Goal: Complete application form: Complete application form

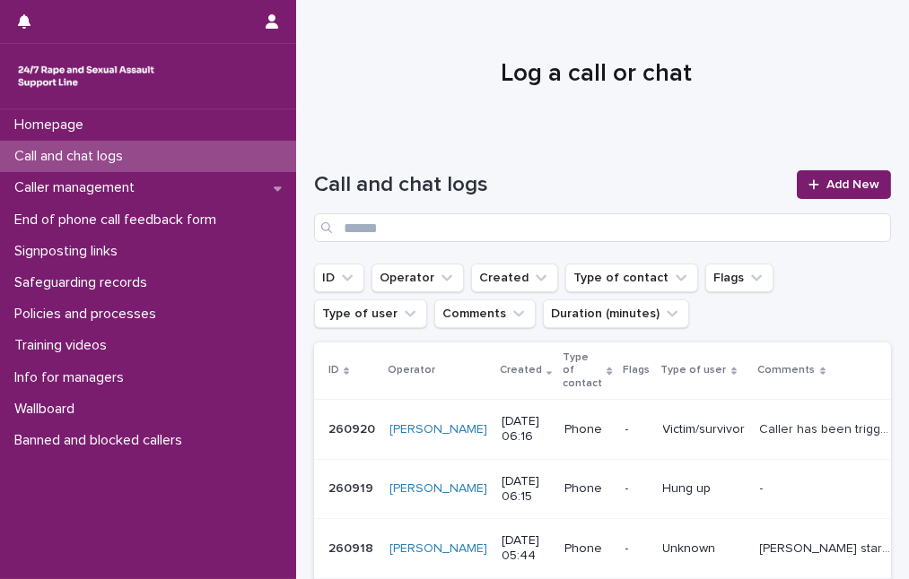
click at [57, 29] on div at bounding box center [133, 21] width 231 height 43
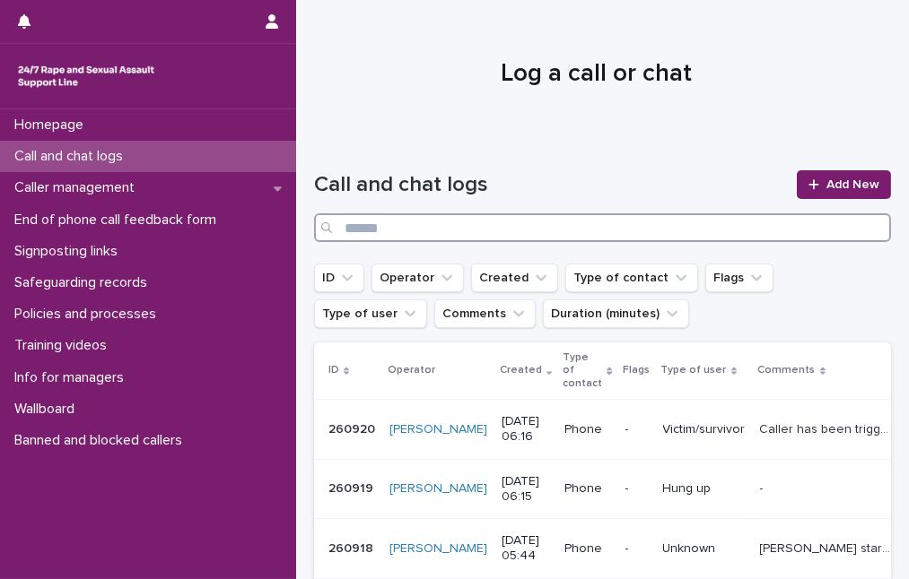
click at [411, 225] on input "Search" at bounding box center [602, 227] width 577 height 29
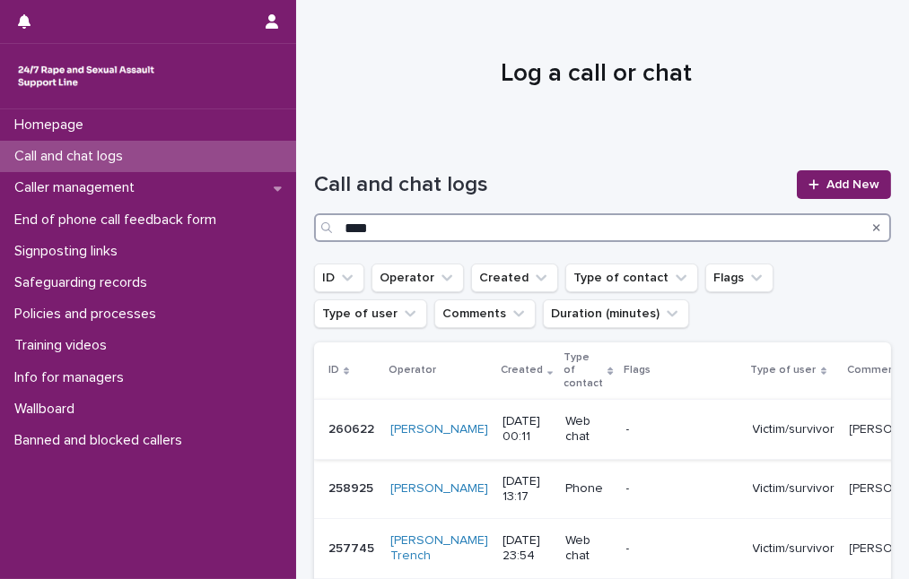
type input "****"
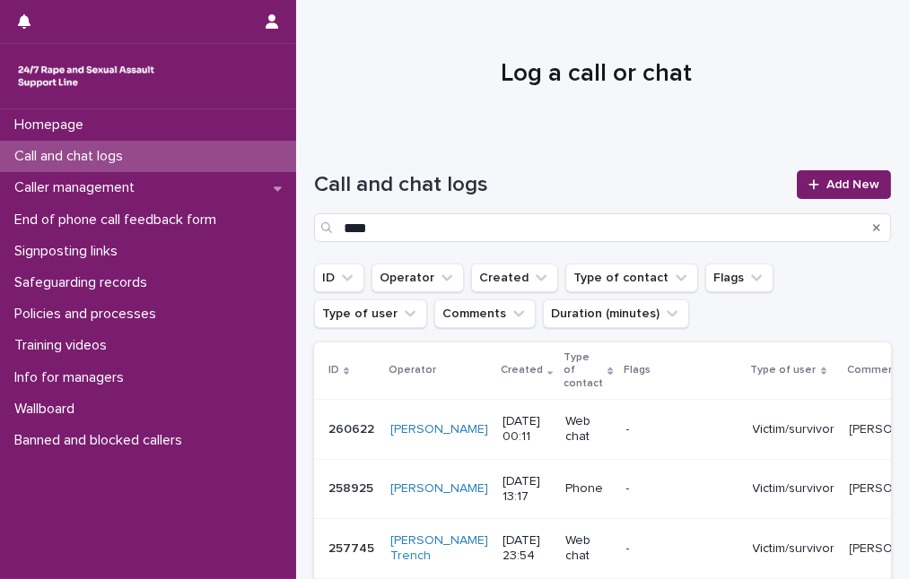
click at [780, 429] on p "Victim/survivor" at bounding box center [794, 430] width 83 height 15
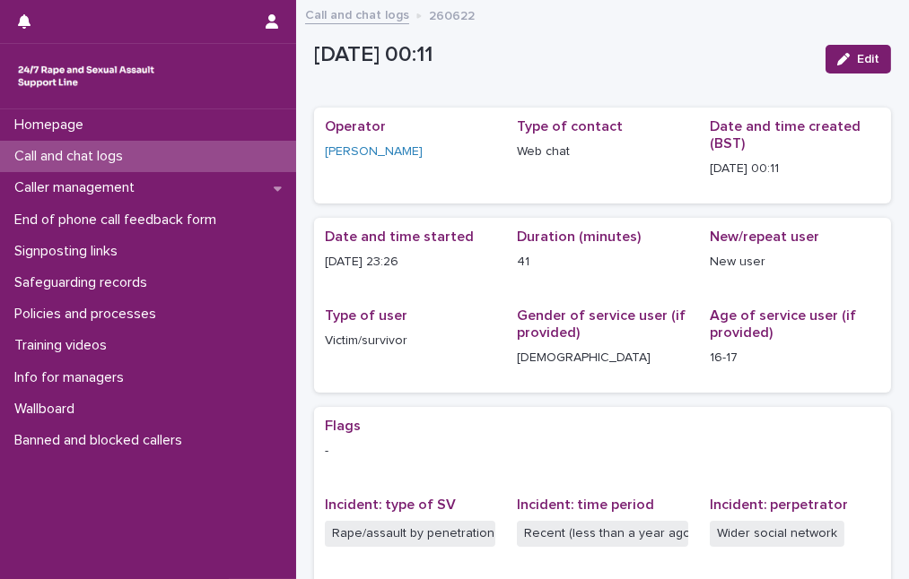
click at [360, 14] on link "Call and chat logs" at bounding box center [357, 14] width 104 height 21
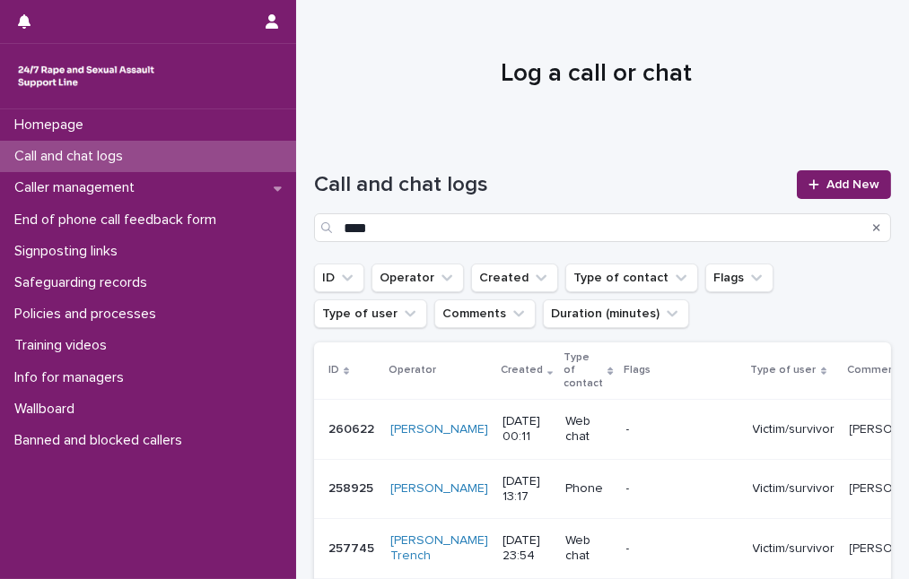
click at [849, 484] on p "[PERSON_NAME] was experiencing flashbacks about the CSA perpetrated by her [PER…" at bounding box center [919, 487] width 140 height 19
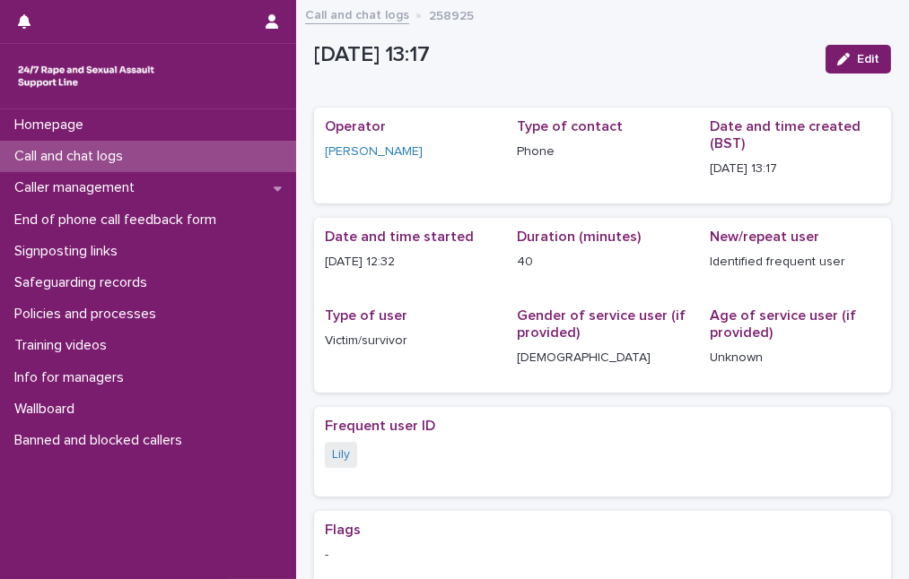
click at [373, 14] on link "Call and chat logs" at bounding box center [357, 14] width 104 height 21
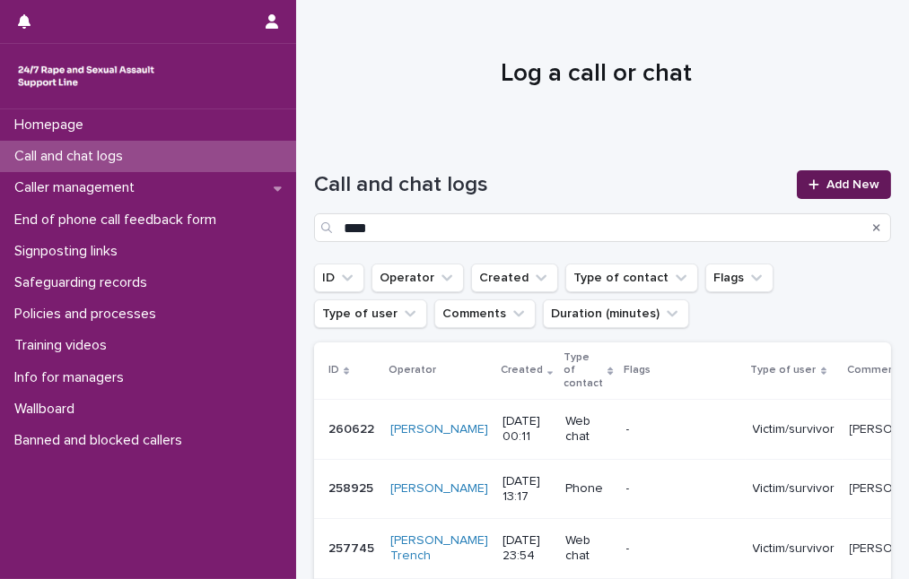
click at [841, 185] on span "Add New" at bounding box center [852, 185] width 53 height 13
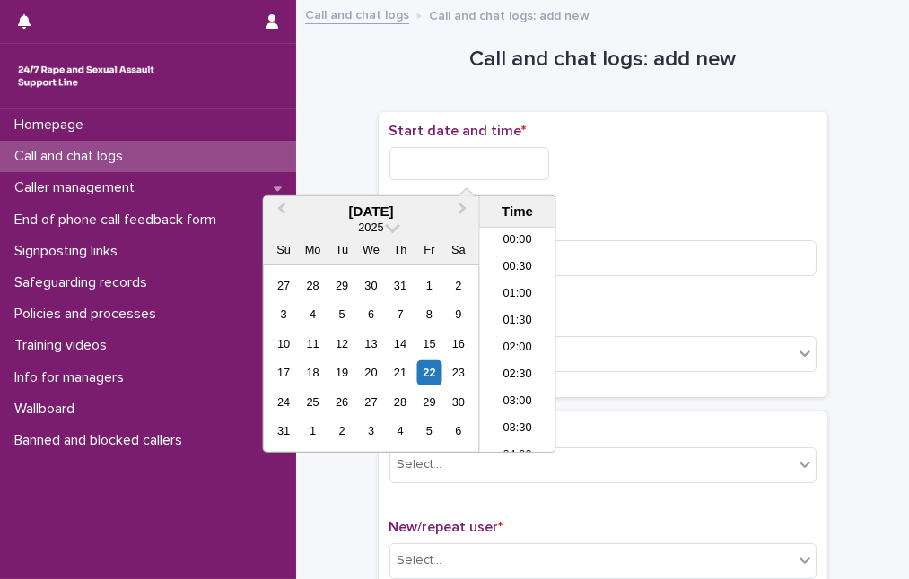
click at [475, 157] on input "text" at bounding box center [469, 163] width 160 height 33
click at [529, 310] on li "07:00" at bounding box center [518, 313] width 76 height 27
click at [502, 160] on input "**********" at bounding box center [469, 163] width 160 height 33
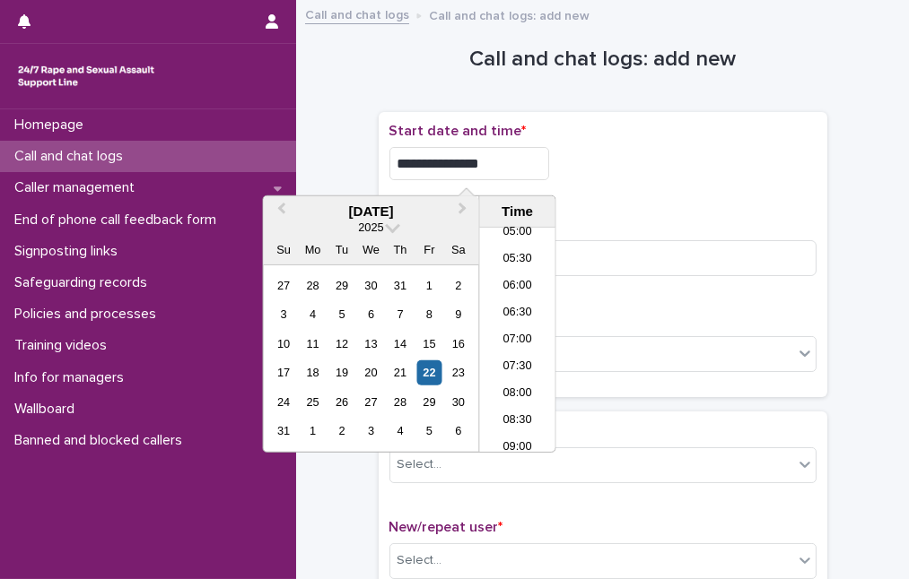
type input "**********"
drag, startPoint x: 639, startPoint y: 187, endPoint x: 604, endPoint y: 222, distance: 49.5
click at [633, 194] on div "**********" at bounding box center [602, 255] width 427 height 265
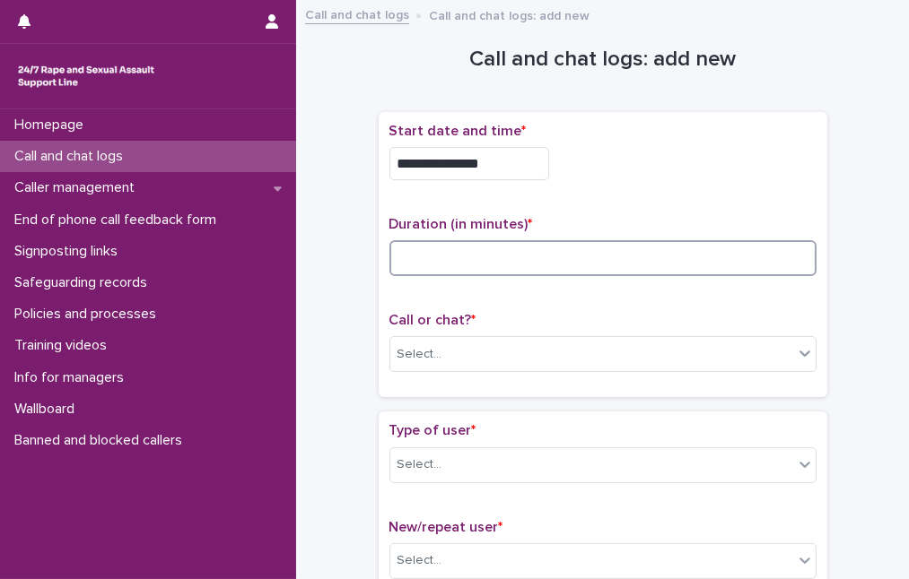
click at [514, 267] on input at bounding box center [602, 258] width 427 height 36
type input "**"
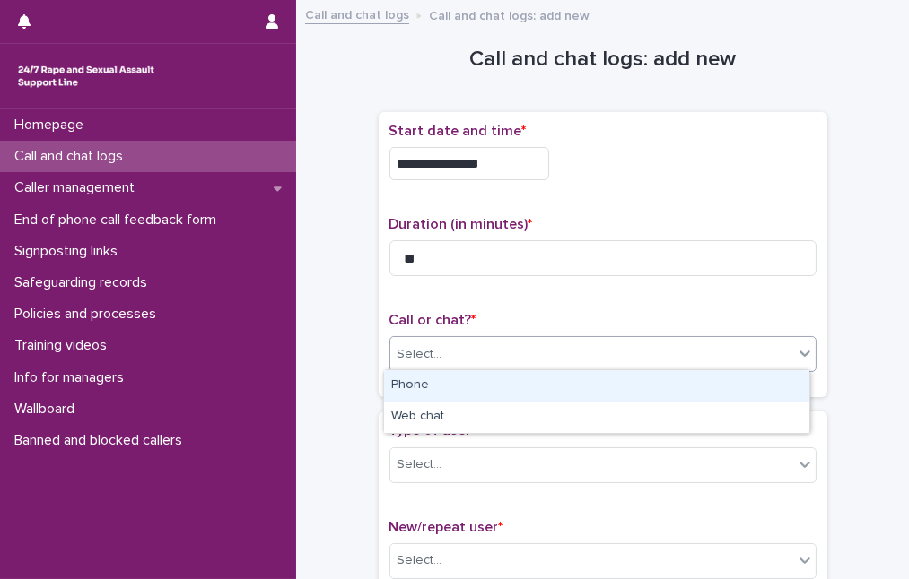
drag, startPoint x: 483, startPoint y: 352, endPoint x: 481, endPoint y: 369, distance: 17.1
click at [483, 353] on div "Select..." at bounding box center [591, 355] width 403 height 30
click at [478, 379] on div "Phone" at bounding box center [596, 385] width 425 height 31
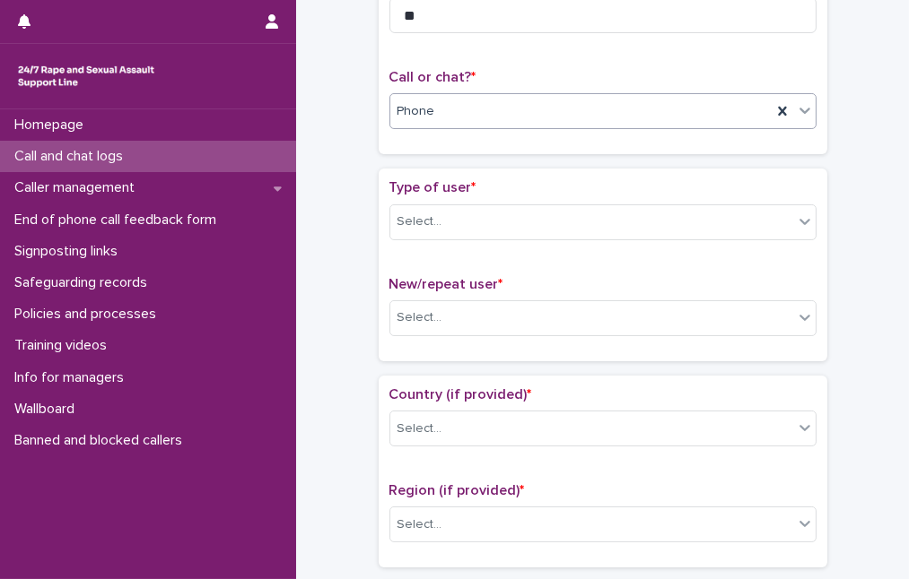
scroll to position [244, 0]
click at [468, 225] on div "Select..." at bounding box center [591, 221] width 403 height 30
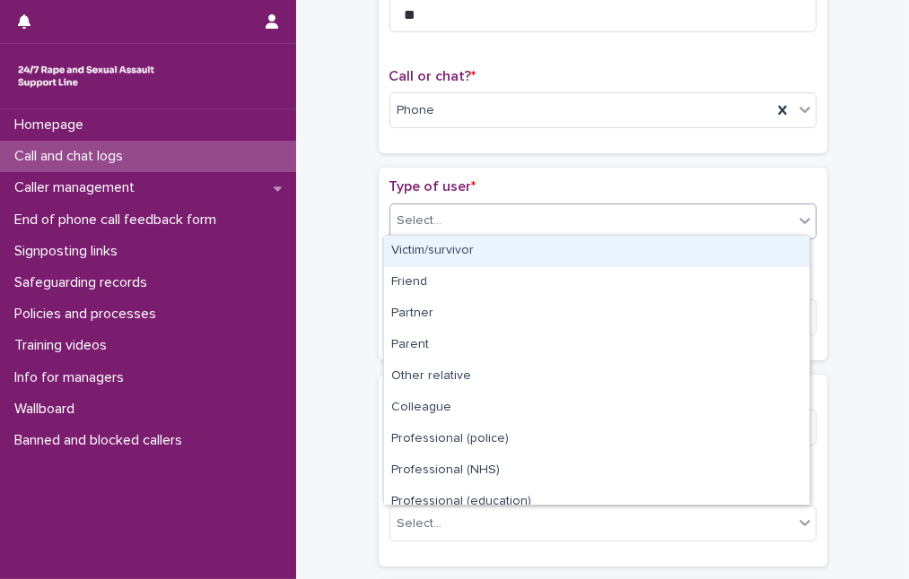
click at [465, 248] on div "Victim/survivor" at bounding box center [596, 251] width 425 height 31
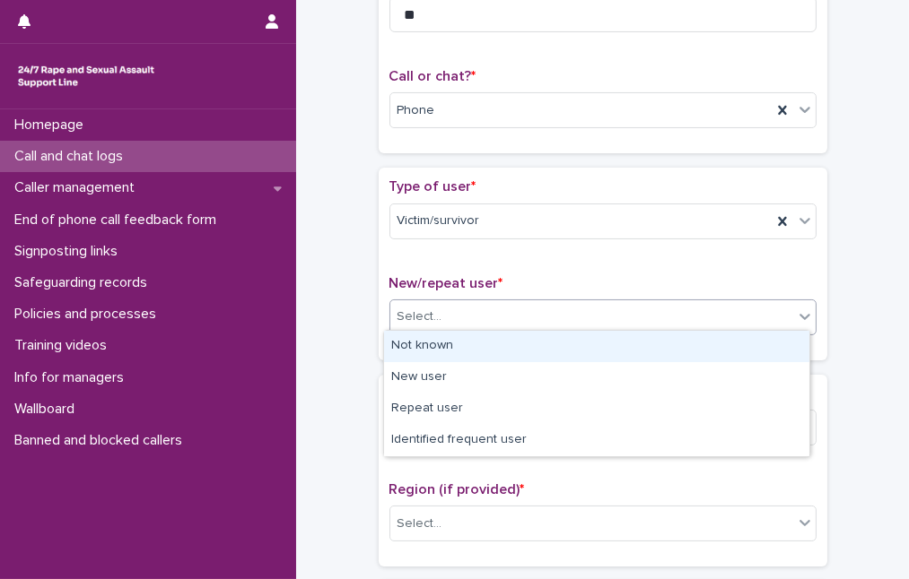
click at [462, 305] on div "Select..." at bounding box center [591, 317] width 403 height 30
click at [464, 347] on div "Not known" at bounding box center [596, 346] width 425 height 31
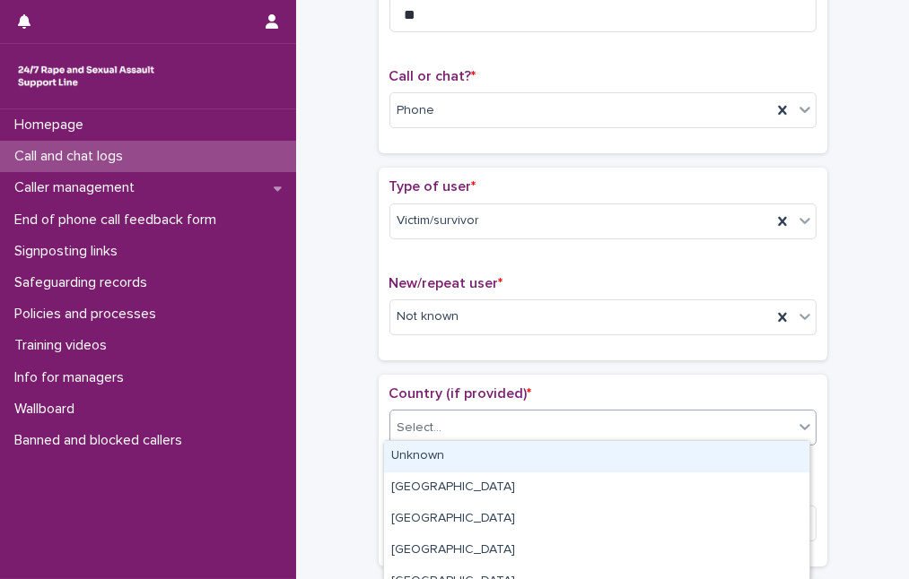
click at [461, 414] on div "Select..." at bounding box center [591, 429] width 403 height 30
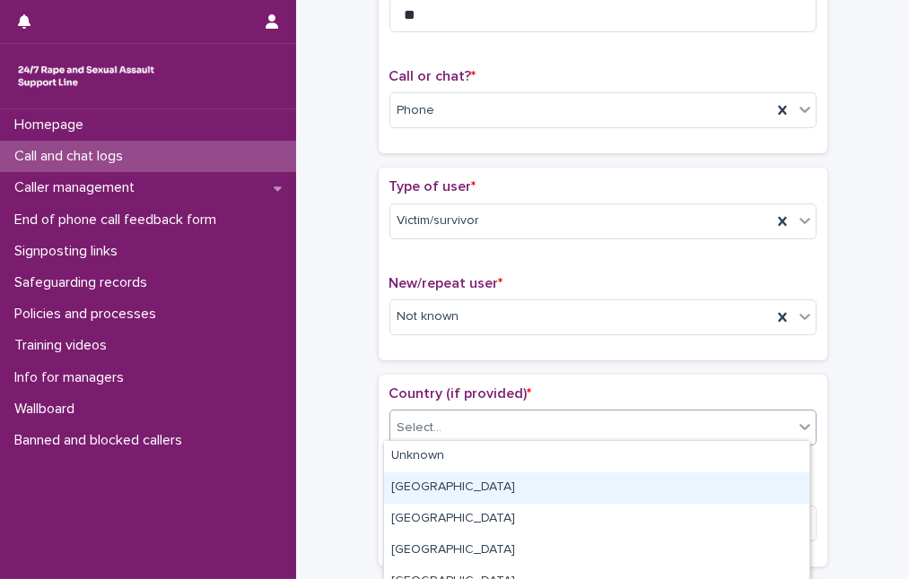
click at [461, 489] on div "[GEOGRAPHIC_DATA]" at bounding box center [596, 488] width 425 height 31
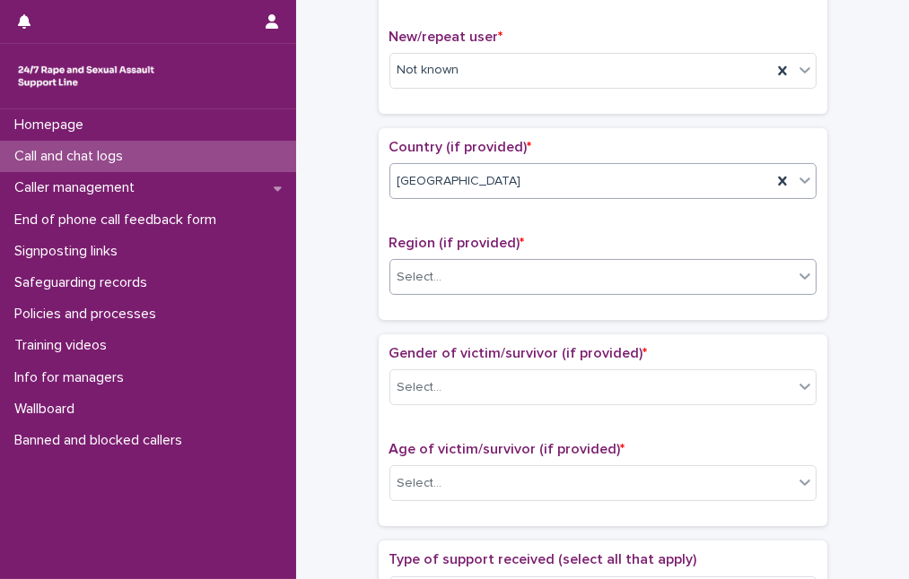
scroll to position [489, 0]
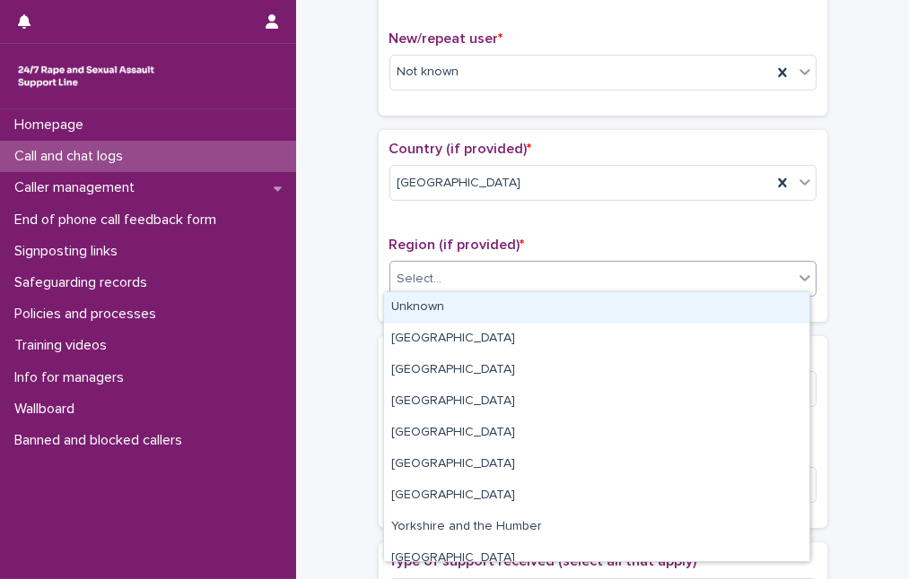
click at [524, 265] on div "Select..." at bounding box center [591, 280] width 403 height 30
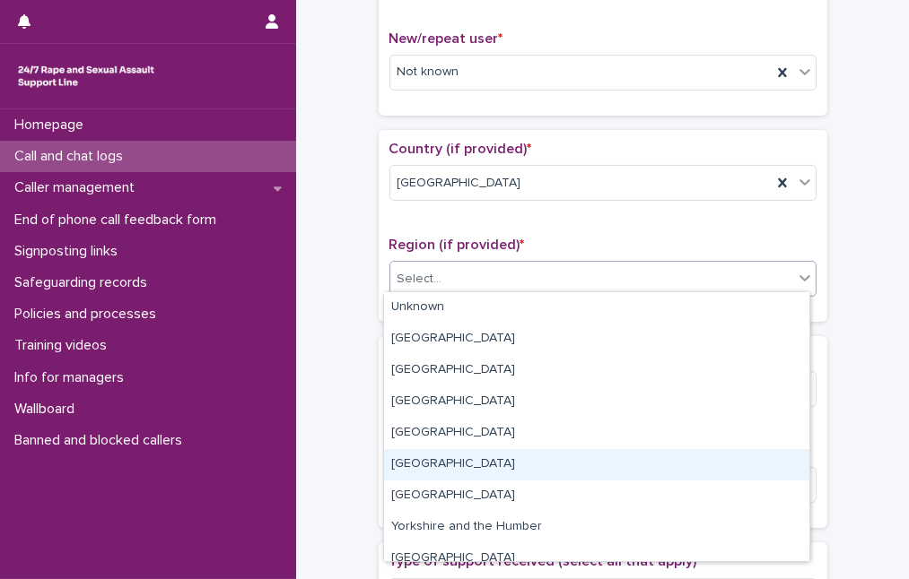
click at [510, 466] on div "[GEOGRAPHIC_DATA]" at bounding box center [596, 464] width 425 height 31
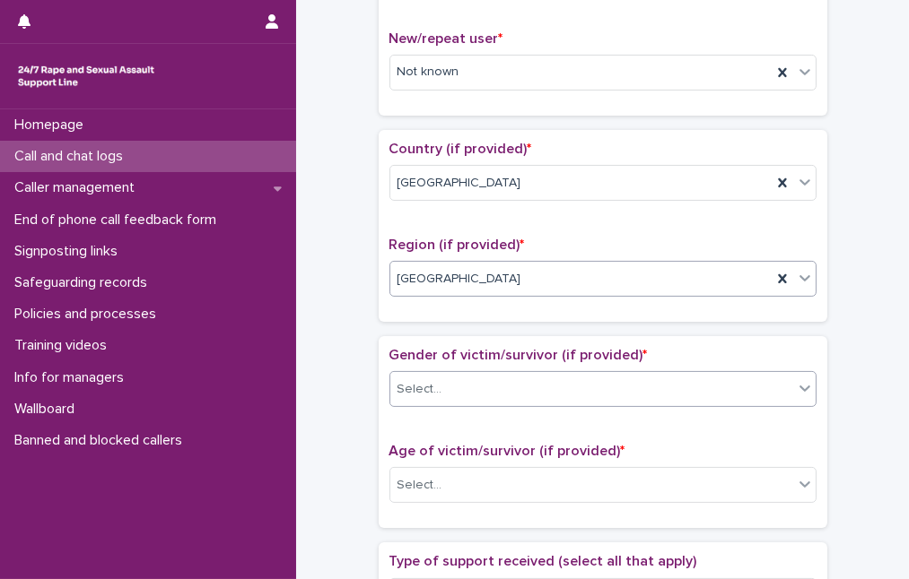
click at [515, 385] on div "Select..." at bounding box center [591, 390] width 403 height 30
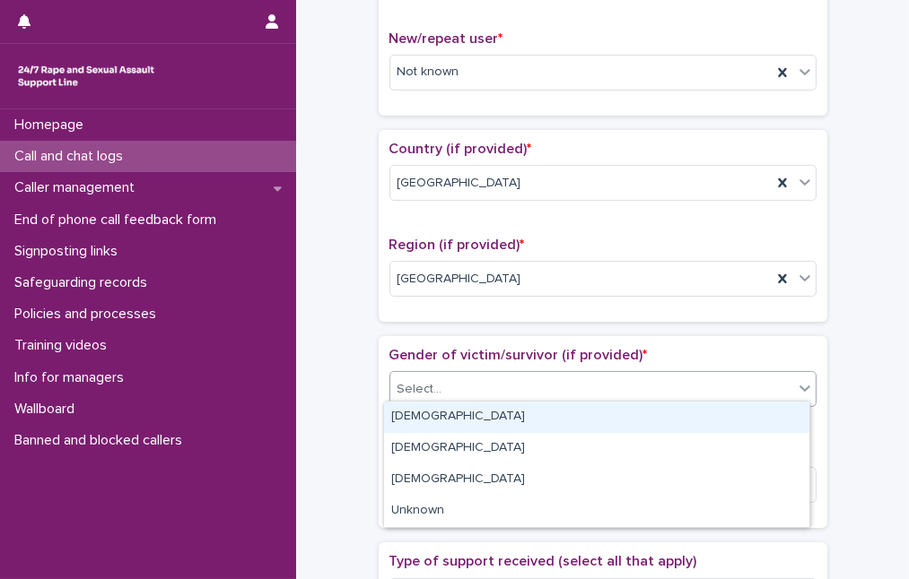
click at [509, 426] on div "[DEMOGRAPHIC_DATA]" at bounding box center [596, 417] width 425 height 31
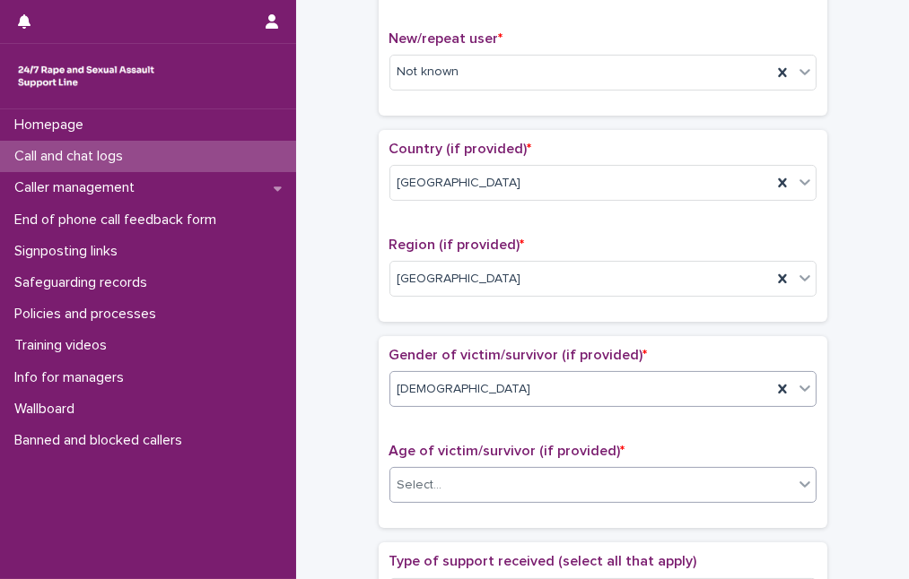
click at [510, 489] on div "Select..." at bounding box center [591, 486] width 403 height 30
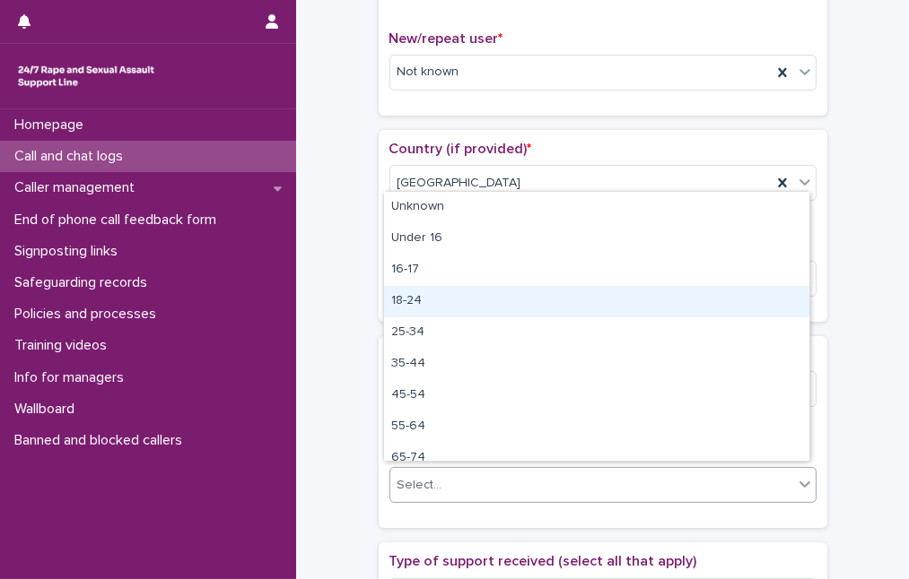
click at [502, 292] on div "18-24" at bounding box center [596, 301] width 425 height 31
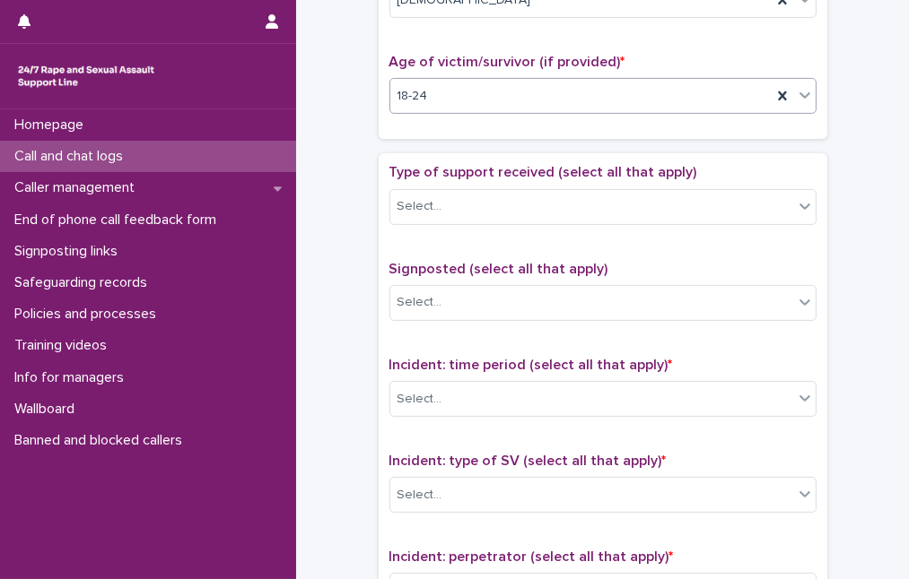
scroll to position [897, 0]
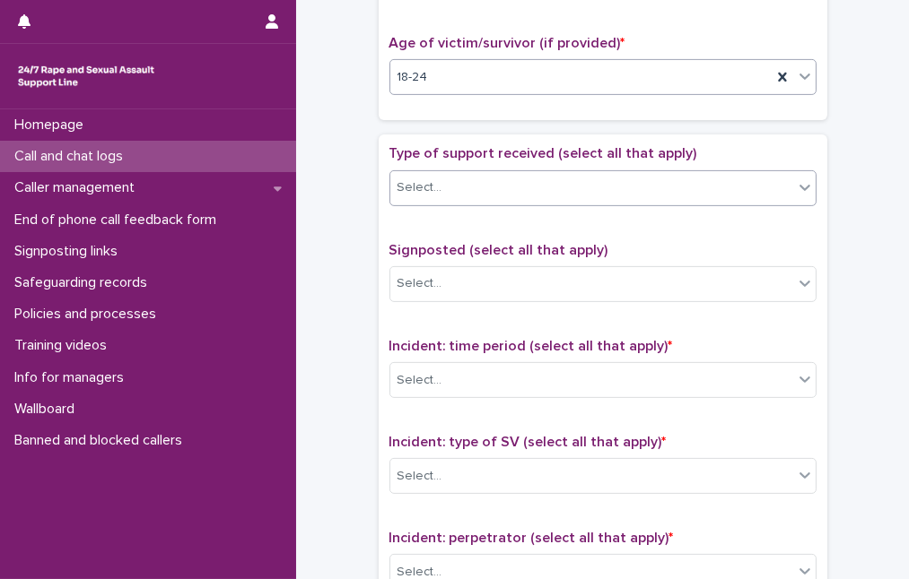
click at [472, 173] on div "Select..." at bounding box center [591, 188] width 403 height 30
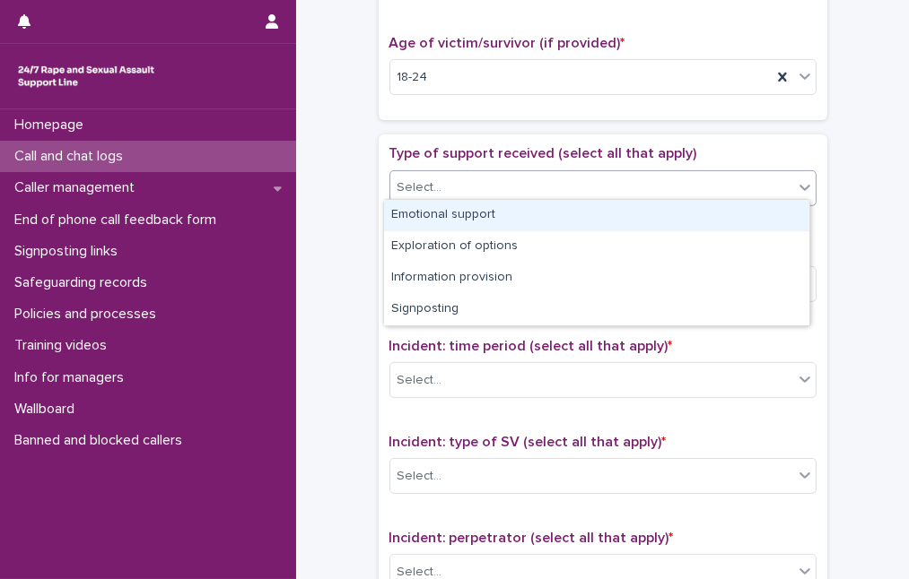
click at [463, 218] on div "Emotional support" at bounding box center [596, 215] width 425 height 31
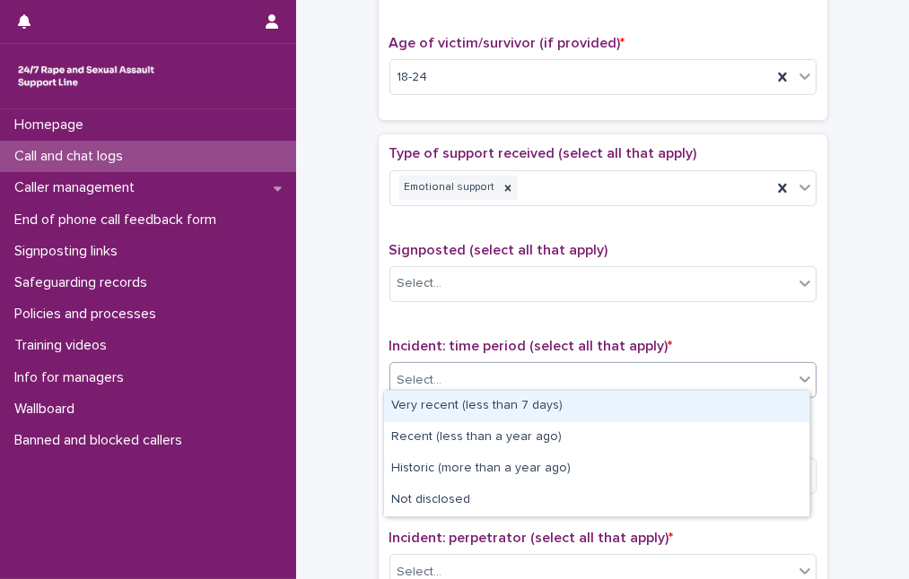
click at [491, 366] on div "Select..." at bounding box center [591, 381] width 403 height 30
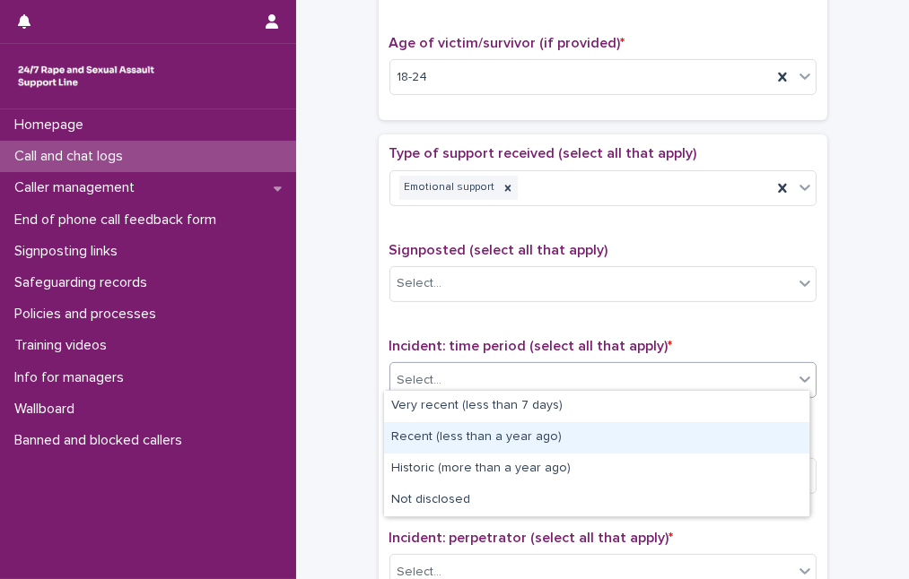
click at [492, 438] on div "Recent (less than a year ago)" at bounding box center [596, 438] width 425 height 31
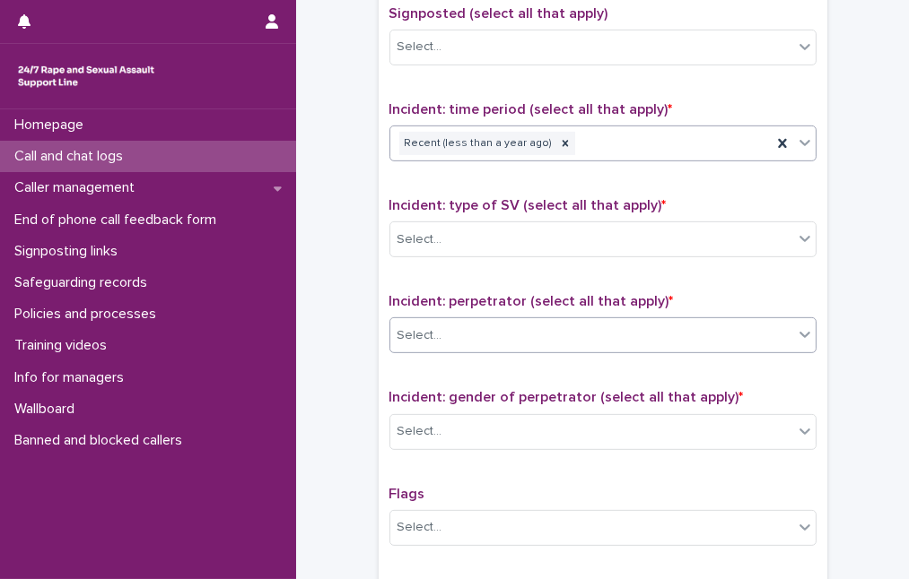
scroll to position [1141, 0]
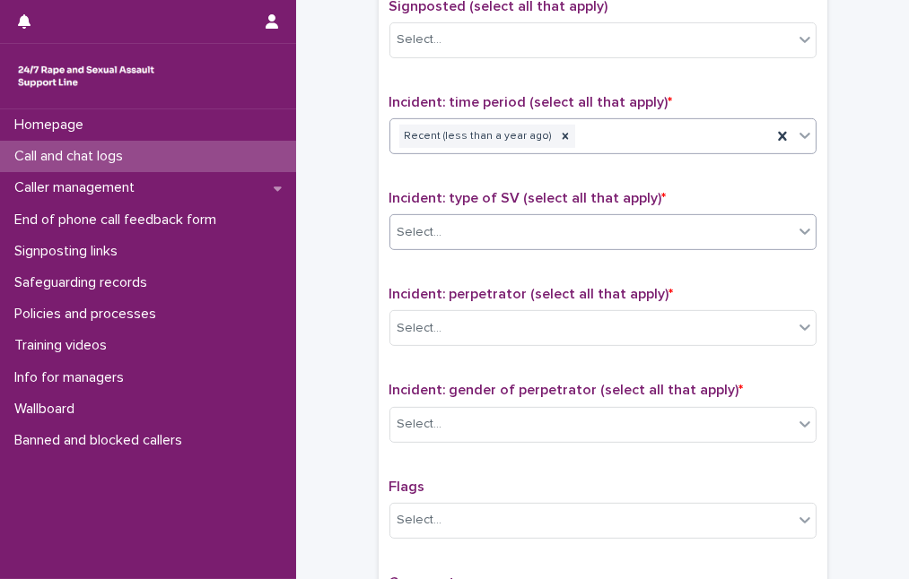
click at [550, 222] on div "Select..." at bounding box center [591, 233] width 403 height 30
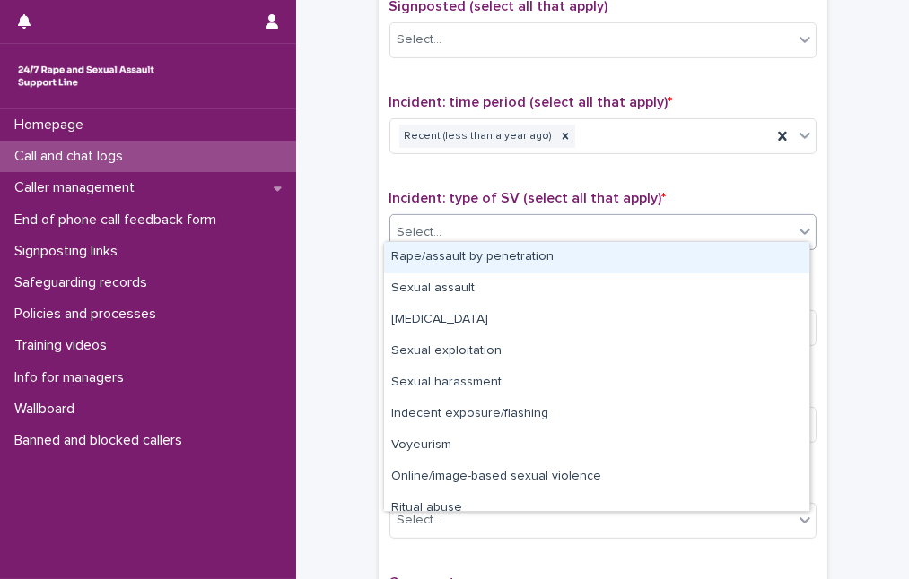
click at [544, 250] on div "Rape/assault by penetration" at bounding box center [596, 257] width 425 height 31
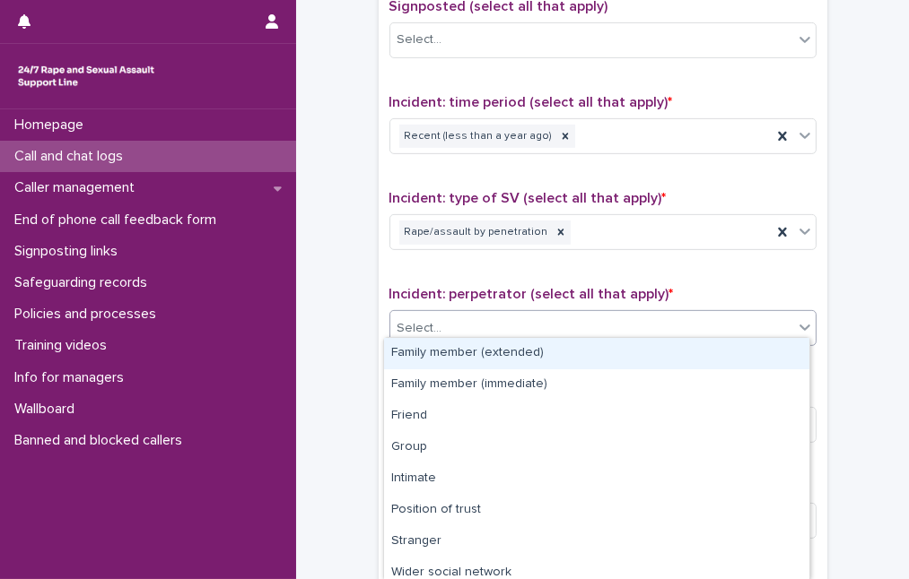
click at [535, 326] on div "Select..." at bounding box center [591, 329] width 403 height 30
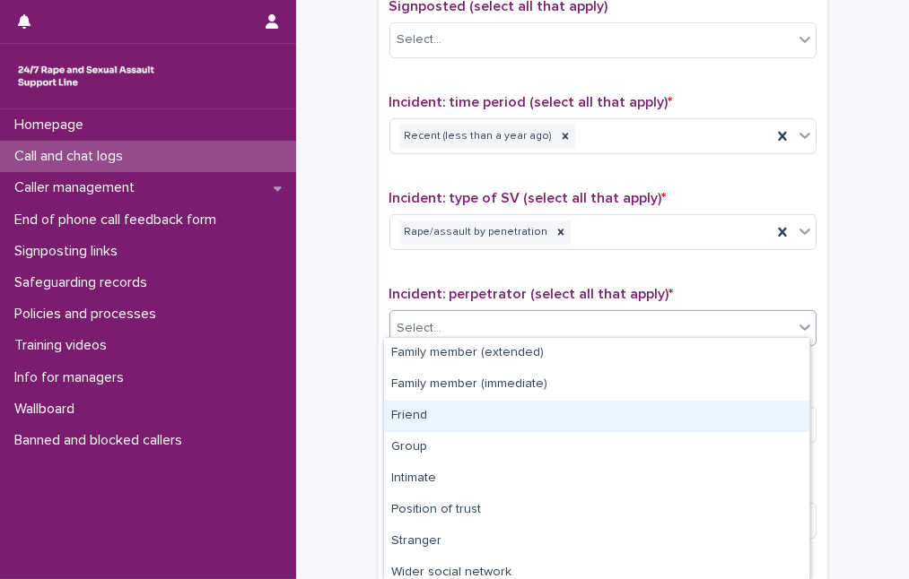
click at [522, 419] on div "Friend" at bounding box center [596, 416] width 425 height 31
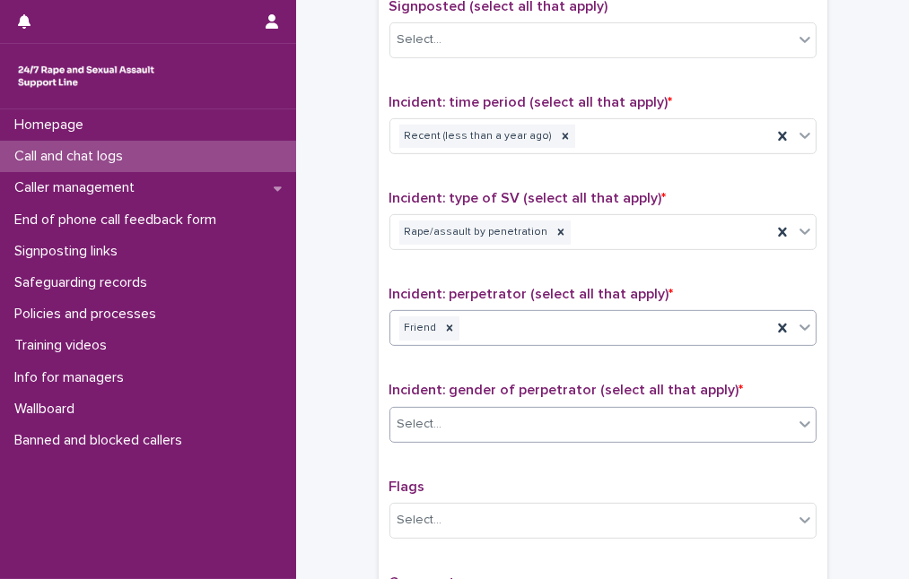
click at [523, 414] on div "Select..." at bounding box center [591, 425] width 403 height 30
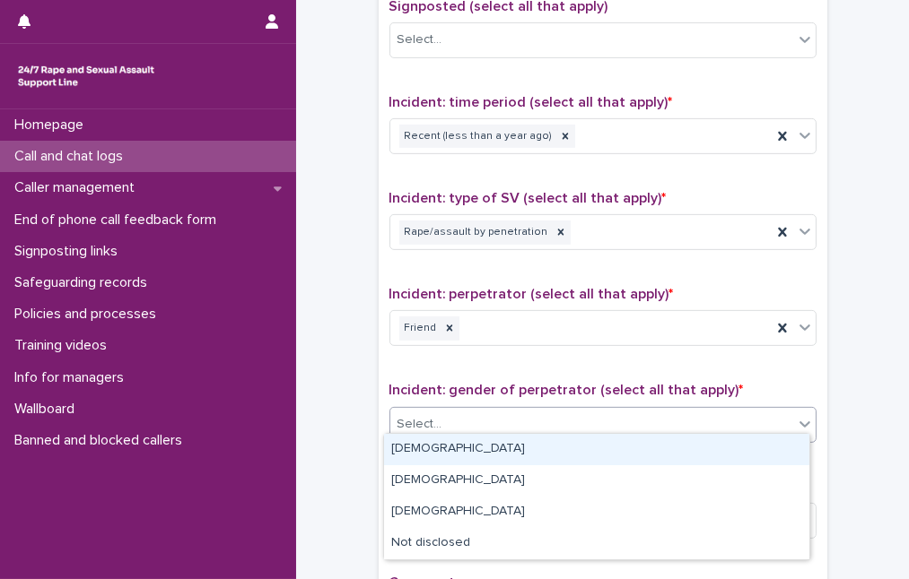
click at [523, 443] on div "[DEMOGRAPHIC_DATA]" at bounding box center [596, 449] width 425 height 31
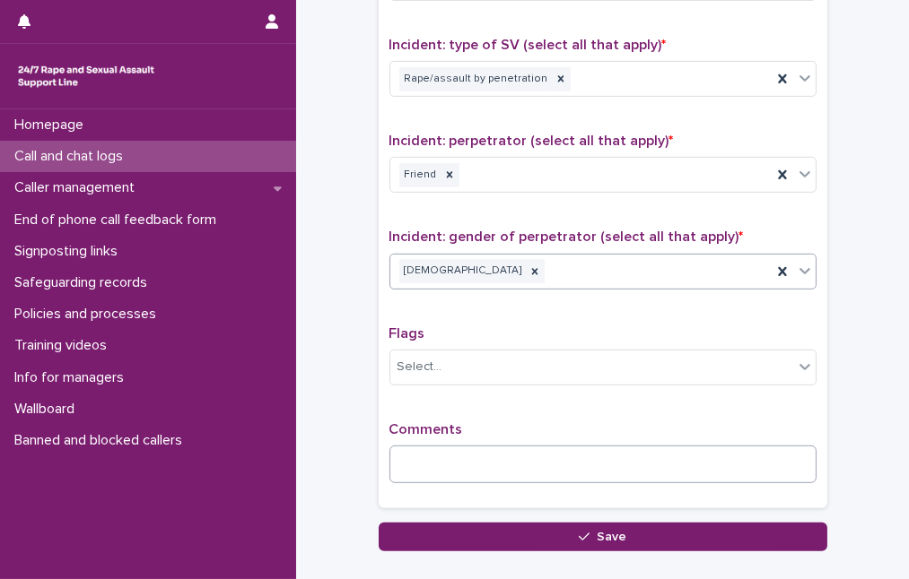
scroll to position [1304, 0]
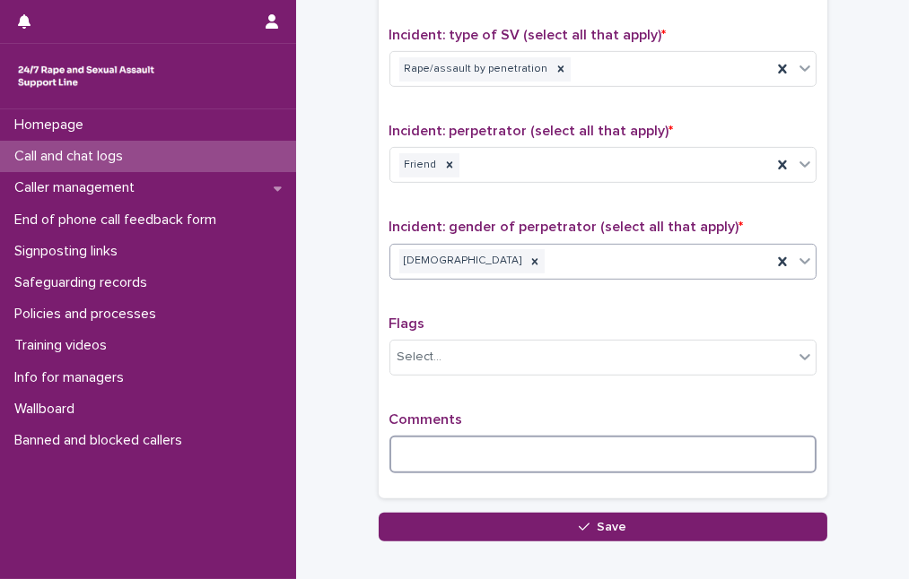
click at [431, 450] on textarea at bounding box center [602, 455] width 427 height 38
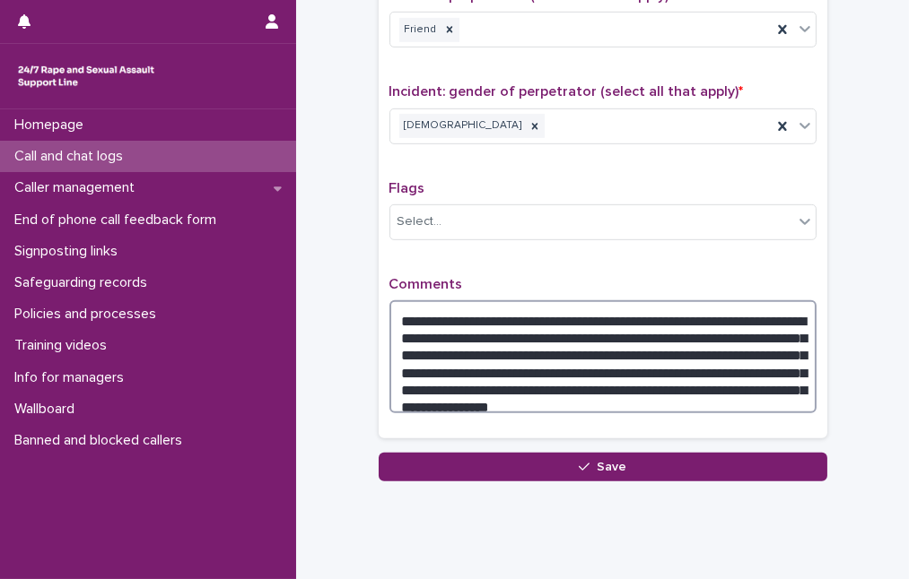
scroll to position [1468, 0]
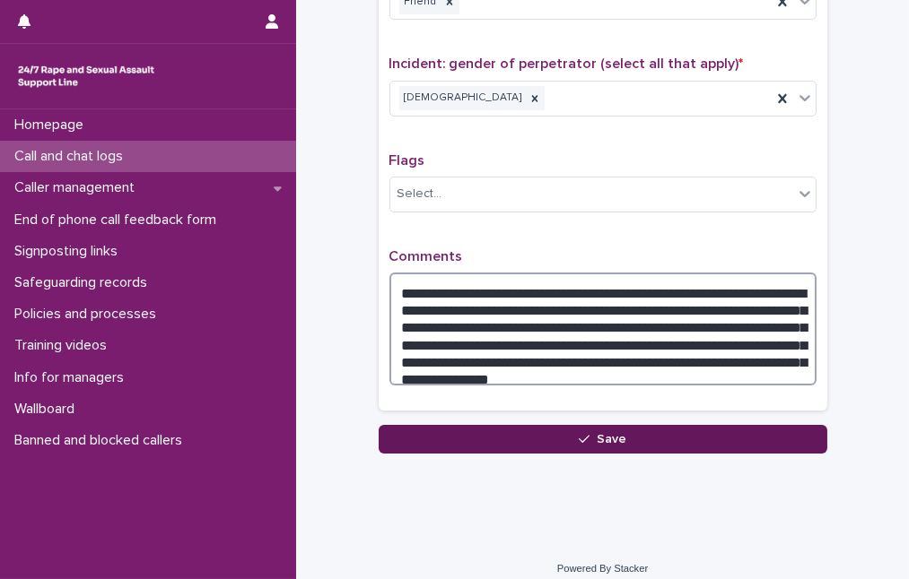
type textarea "**********"
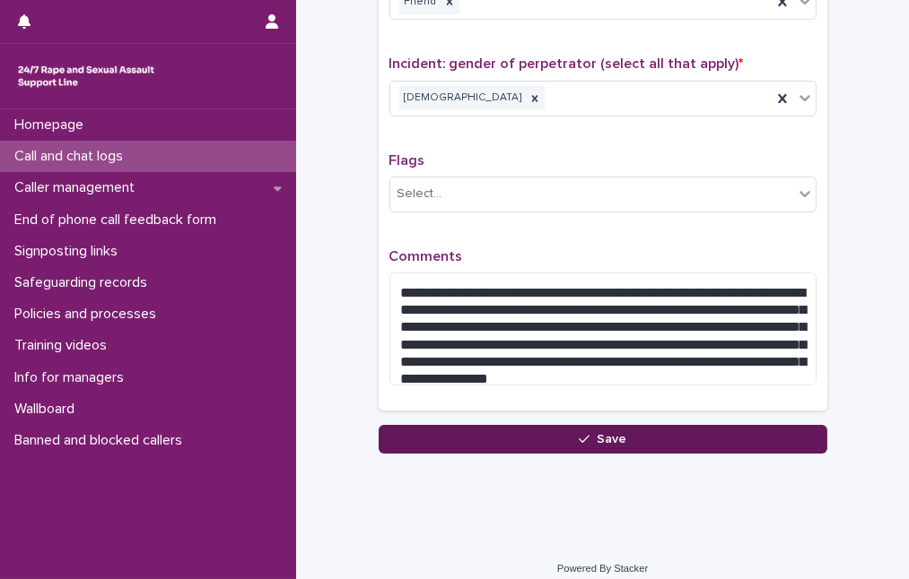
click at [438, 428] on button "Save" at bounding box center [603, 439] width 449 height 29
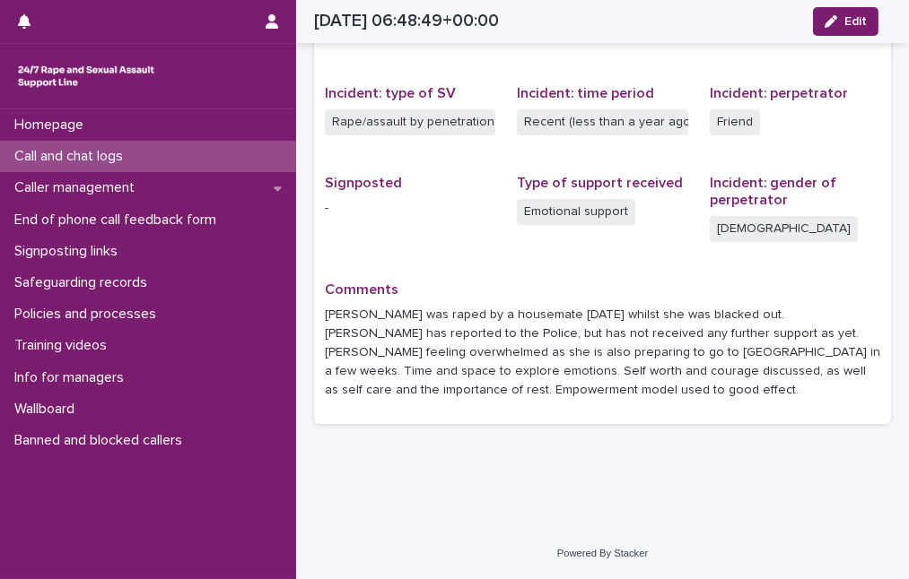
scroll to position [411, 0]
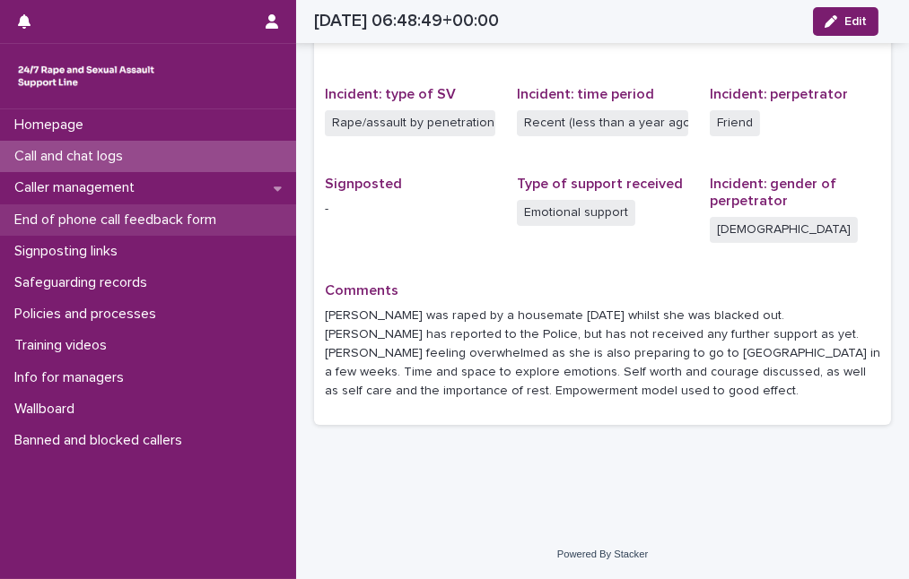
click at [161, 218] on p "End of phone call feedback form" at bounding box center [118, 220] width 223 height 17
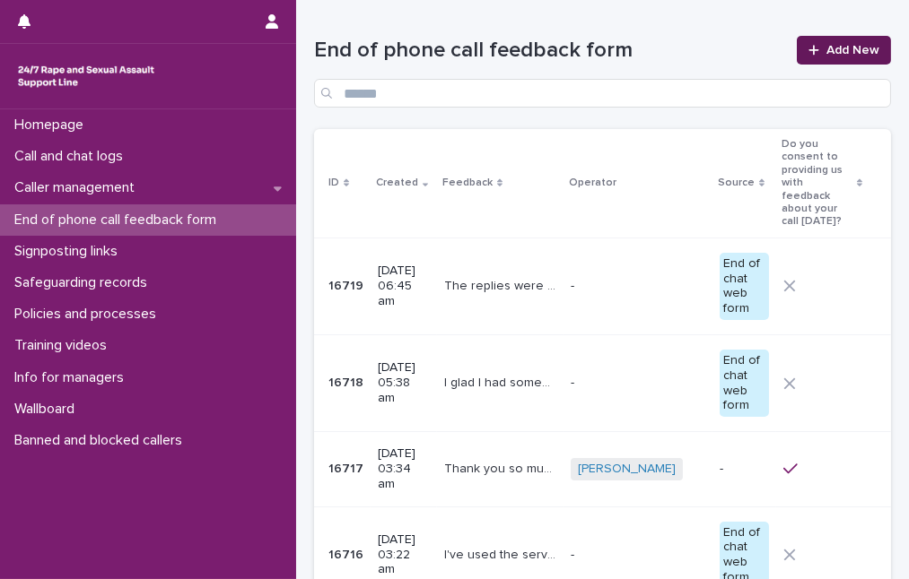
click at [826, 54] on span "Add New" at bounding box center [852, 50] width 53 height 13
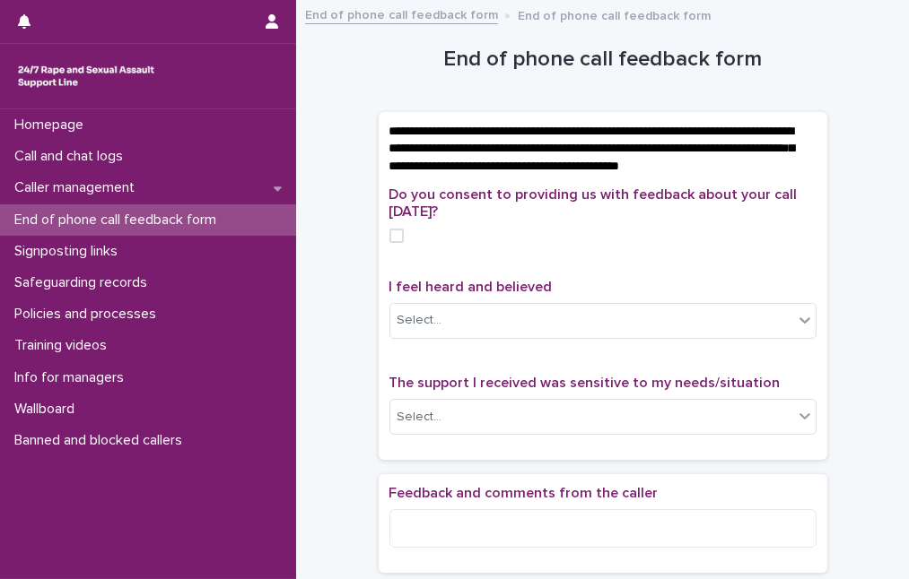
click at [389, 243] on span at bounding box center [396, 236] width 14 height 14
click at [414, 326] on div "Select..." at bounding box center [591, 321] width 403 height 30
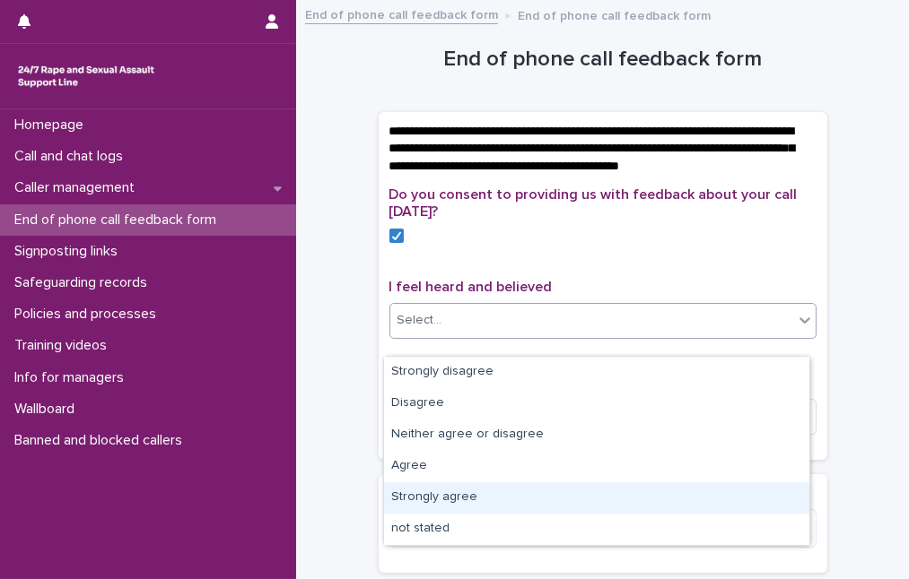
drag, startPoint x: 432, startPoint y: 513, endPoint x: 432, endPoint y: 503, distance: 9.9
click at [432, 503] on div "Strongly agree" at bounding box center [596, 498] width 425 height 31
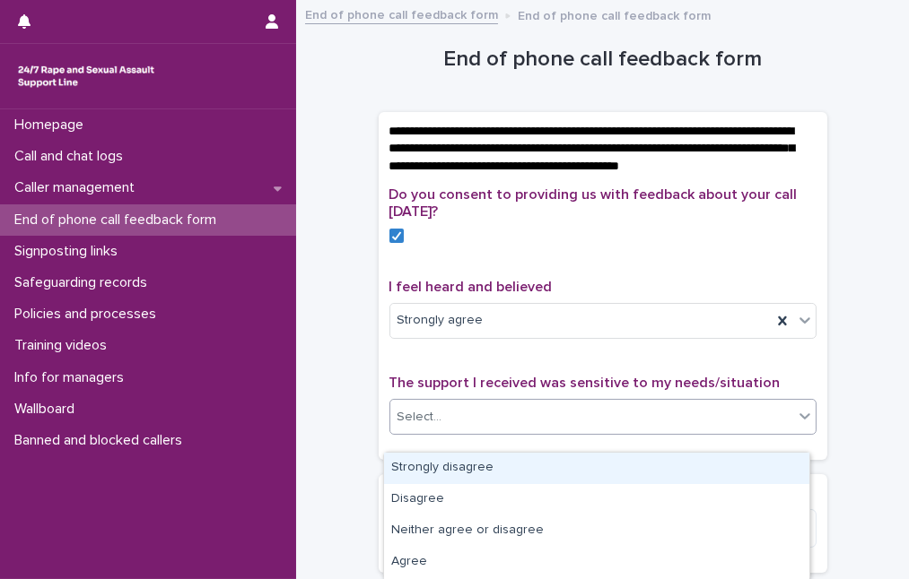
click at [457, 421] on div "Select..." at bounding box center [591, 418] width 403 height 30
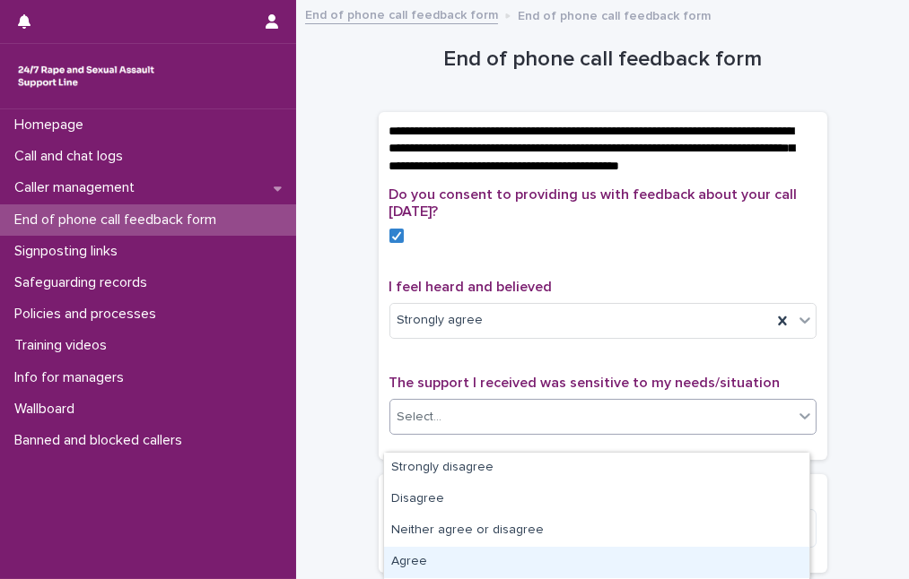
scroll to position [60, 0]
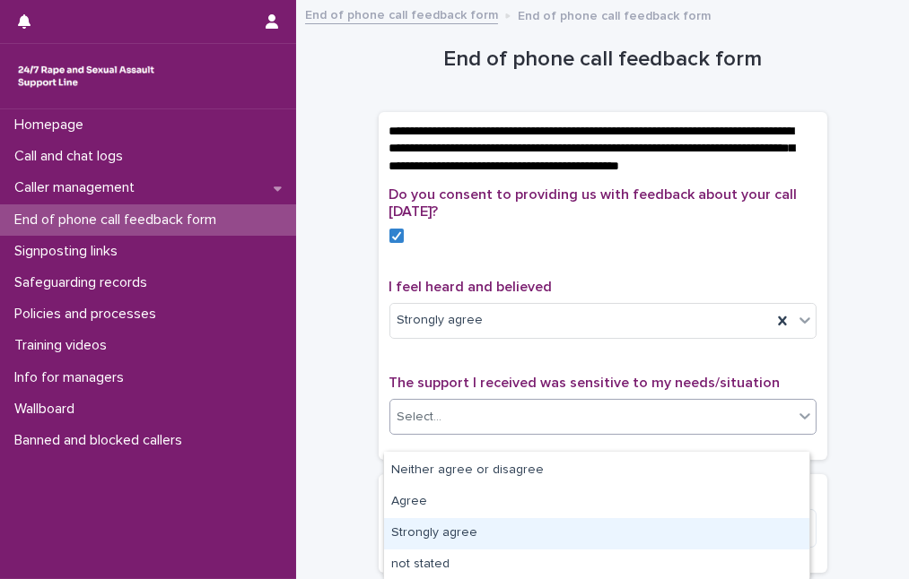
click at [458, 537] on div "Strongly agree" at bounding box center [596, 533] width 425 height 31
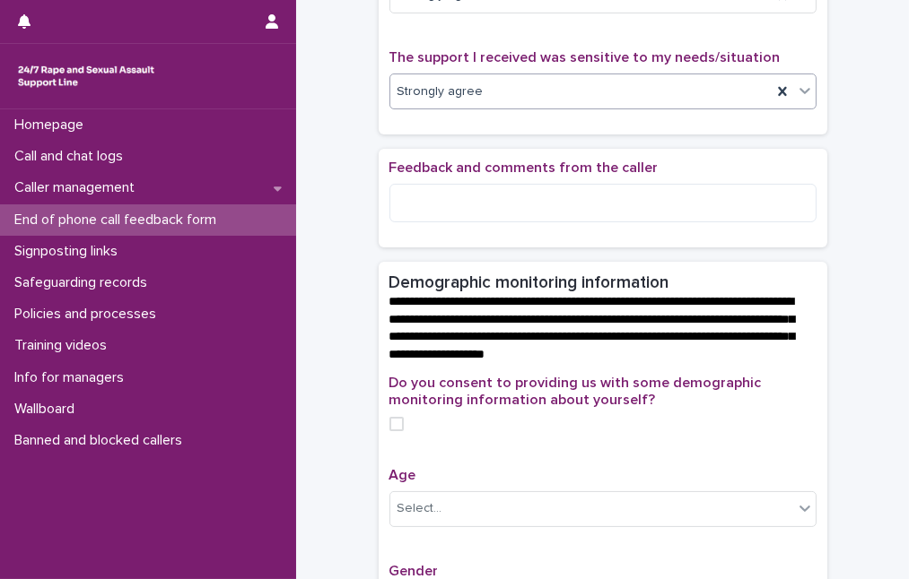
scroll to position [407, 0]
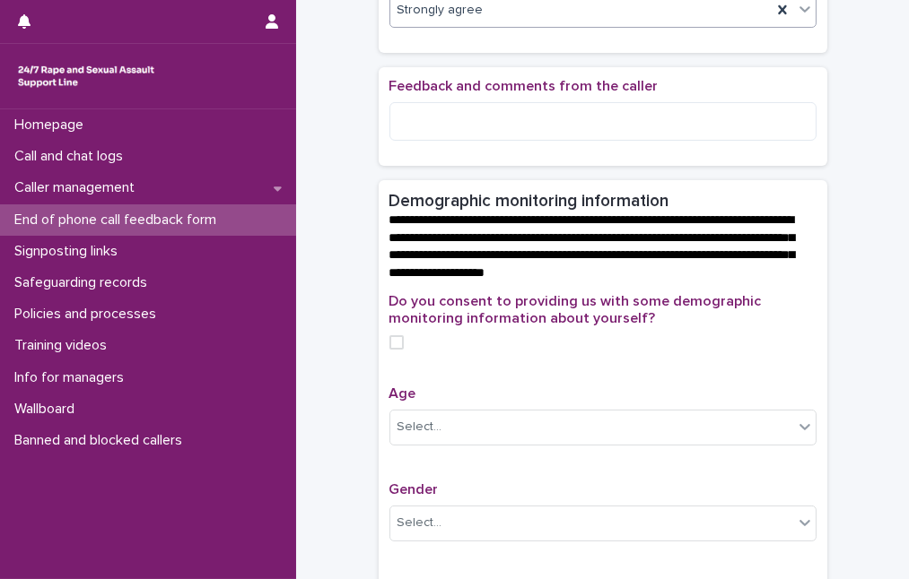
click at [389, 350] on span at bounding box center [396, 342] width 14 height 14
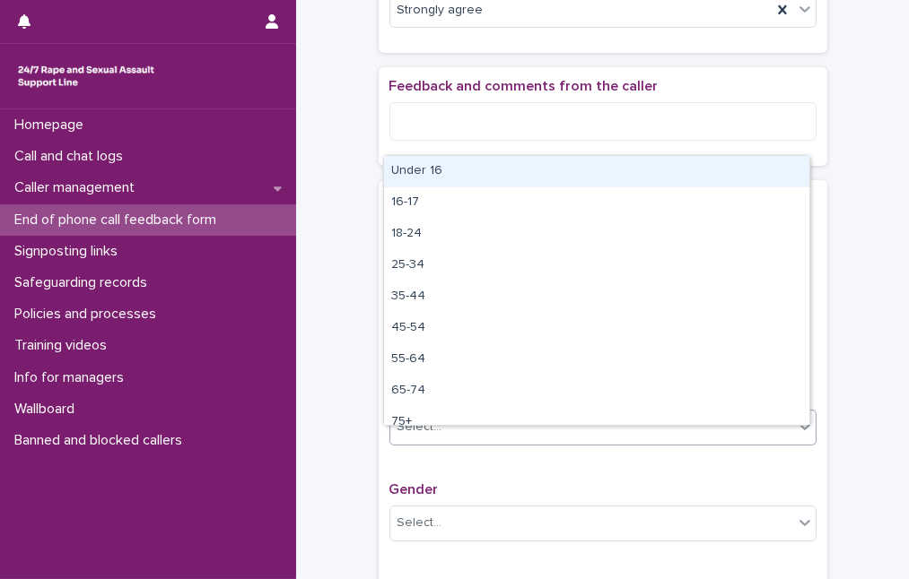
click at [414, 437] on div "Select..." at bounding box center [419, 427] width 45 height 19
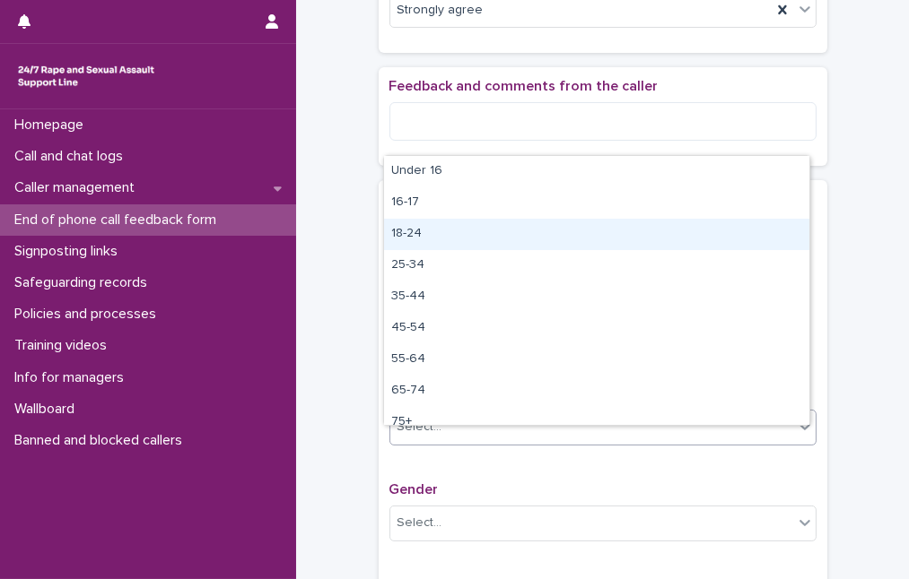
click at [471, 231] on div "18-24" at bounding box center [596, 234] width 425 height 31
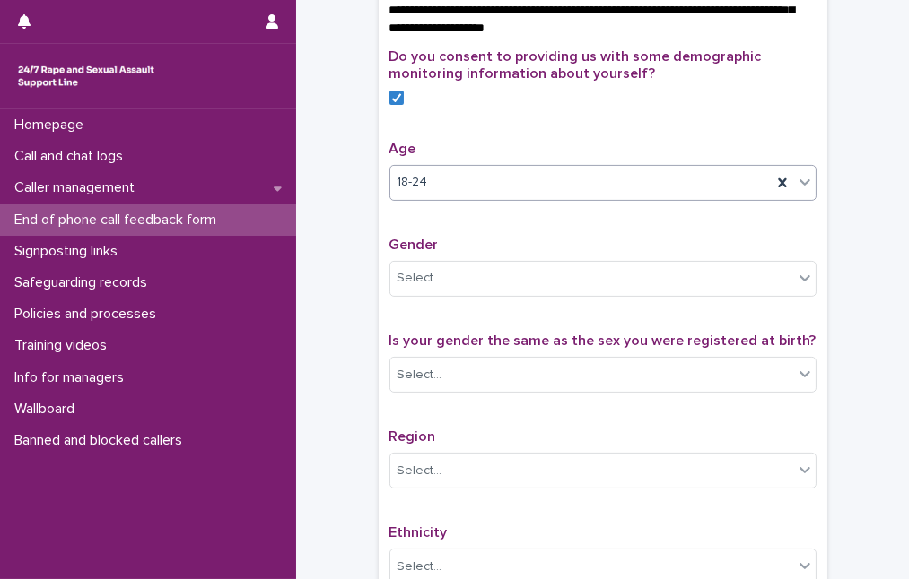
scroll to position [734, 0]
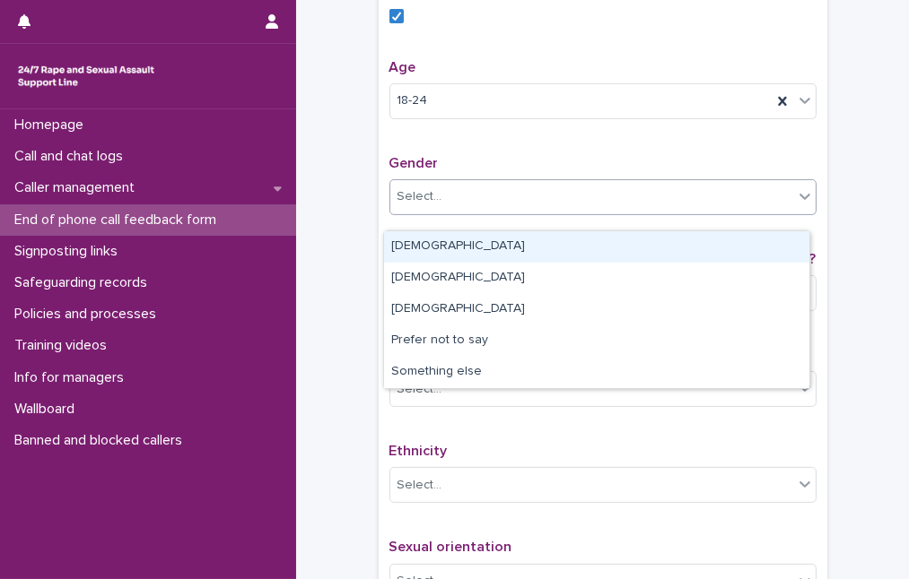
click at [465, 212] on div "Select..." at bounding box center [591, 197] width 403 height 30
click at [459, 243] on div "[DEMOGRAPHIC_DATA]" at bounding box center [596, 246] width 425 height 31
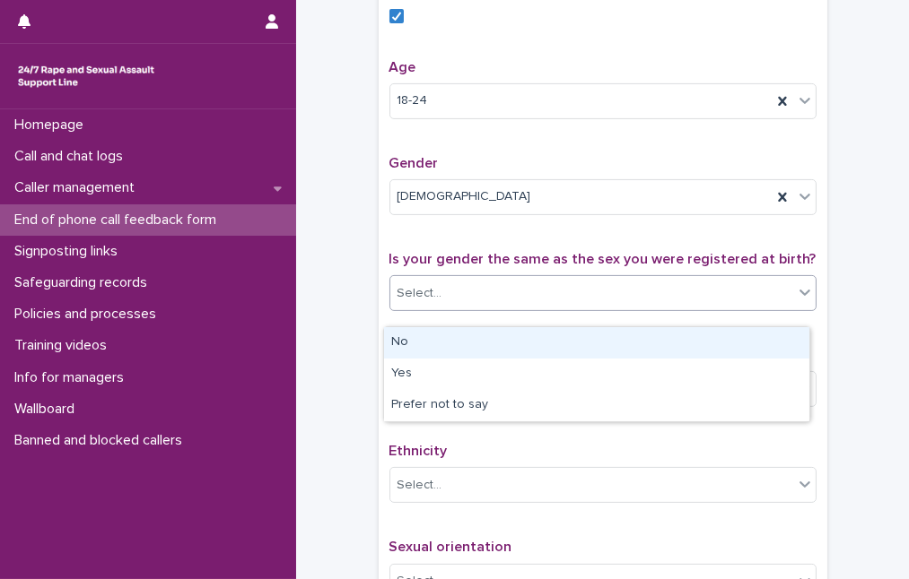
click at [472, 307] on div "Select..." at bounding box center [591, 294] width 403 height 30
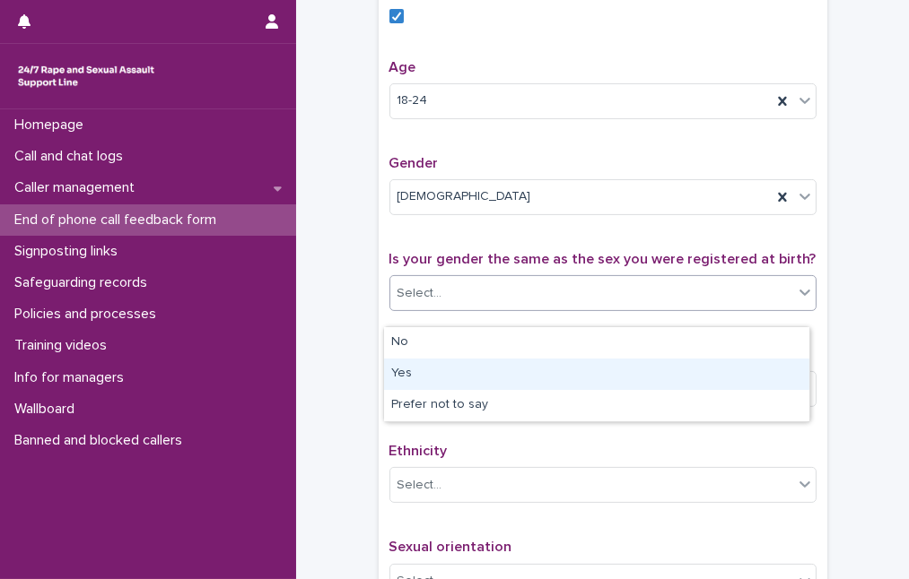
click at [468, 366] on div "Yes" at bounding box center [596, 374] width 425 height 31
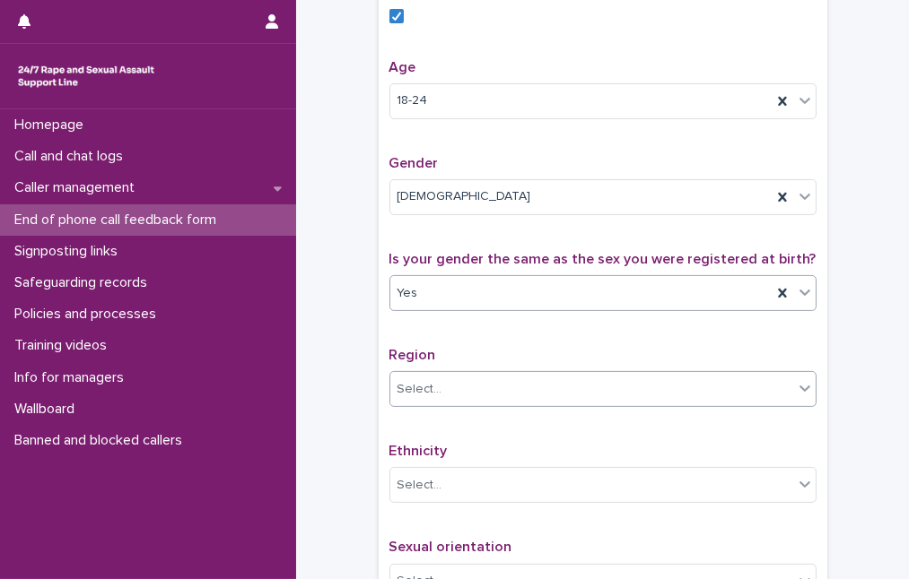
click at [466, 405] on div "Select..." at bounding box center [591, 390] width 403 height 30
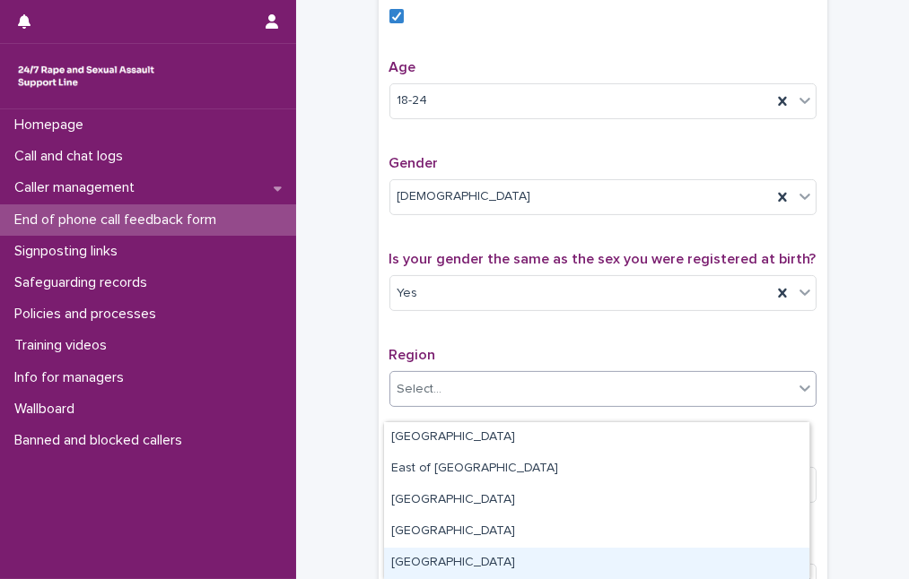
click at [470, 556] on div "[GEOGRAPHIC_DATA]" at bounding box center [596, 563] width 425 height 31
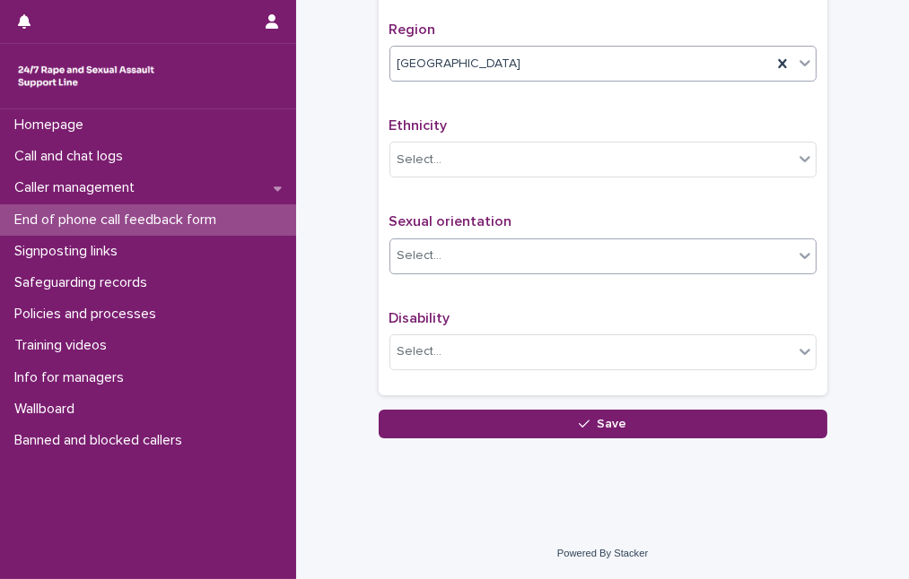
scroll to position [1072, 0]
click at [504, 159] on div "Select..." at bounding box center [591, 160] width 403 height 30
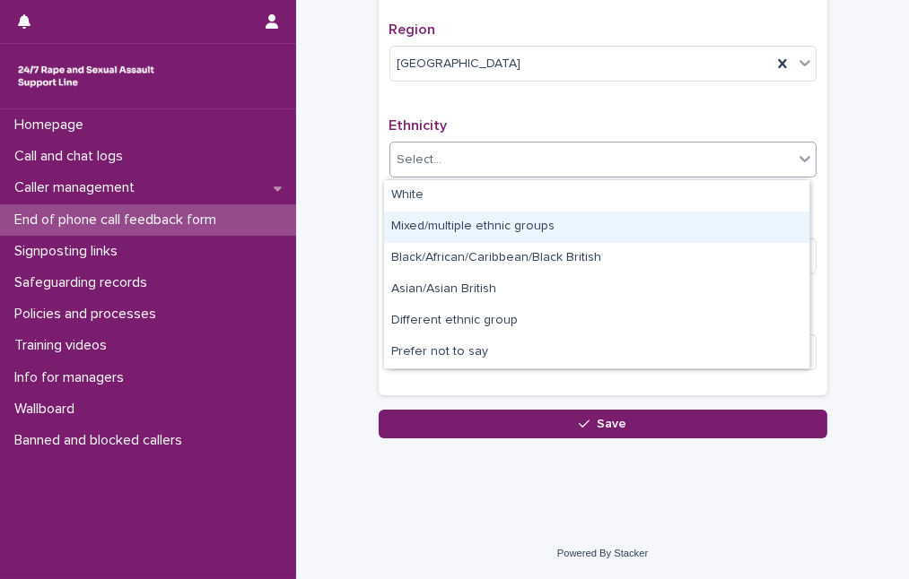
click at [492, 224] on div "Mixed/multiple ethnic groups" at bounding box center [596, 227] width 425 height 31
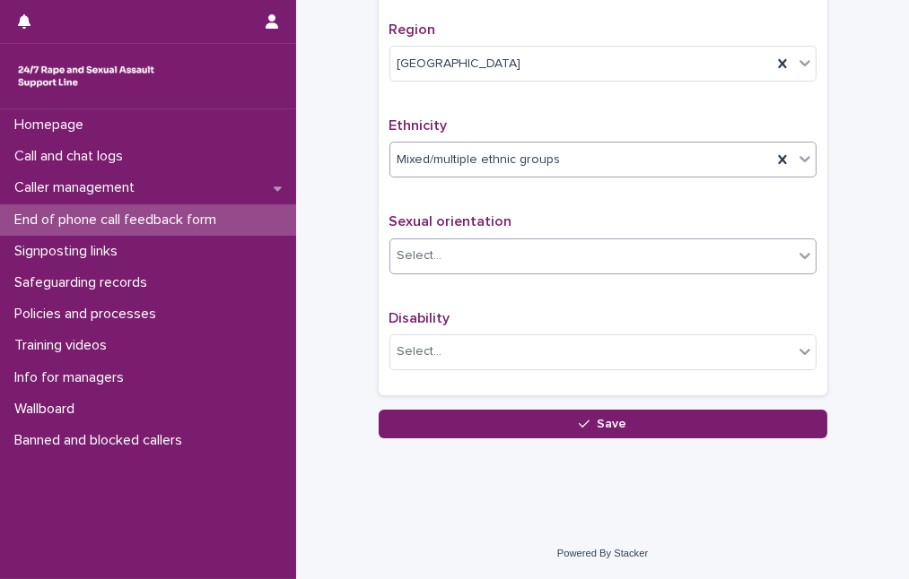
click at [484, 244] on div "Select..." at bounding box center [591, 256] width 403 height 30
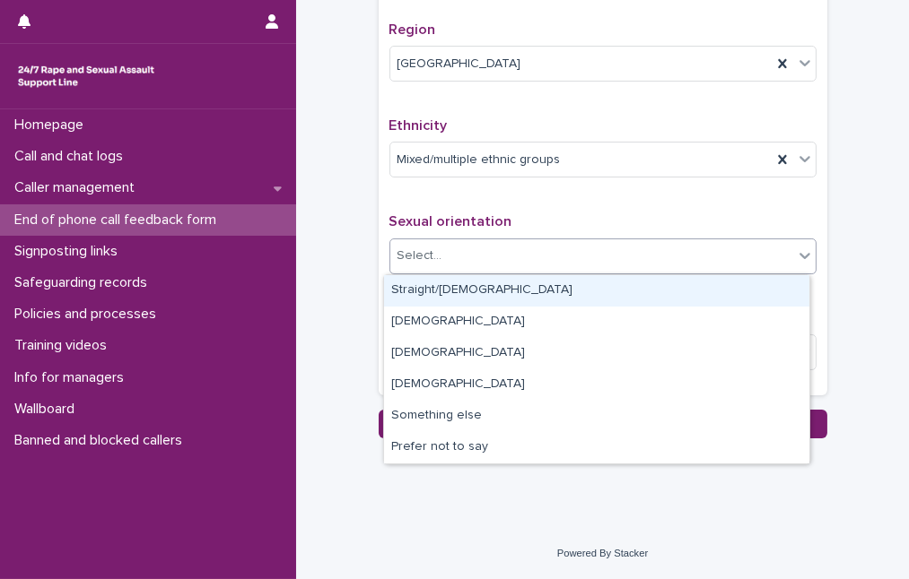
click at [482, 288] on div "Straight/[DEMOGRAPHIC_DATA]" at bounding box center [596, 290] width 425 height 31
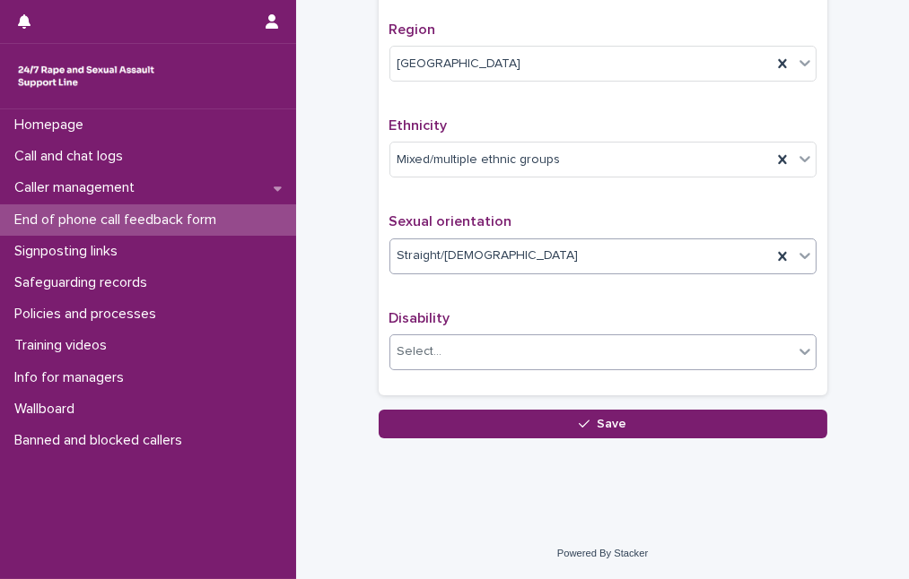
click at [445, 352] on div "Select..." at bounding box center [591, 352] width 403 height 30
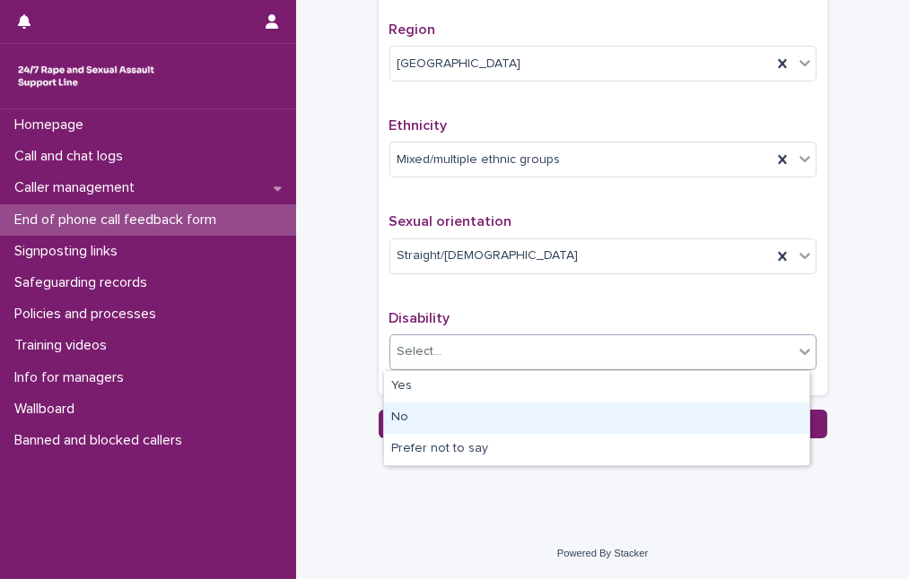
click at [442, 424] on div "No" at bounding box center [596, 418] width 425 height 31
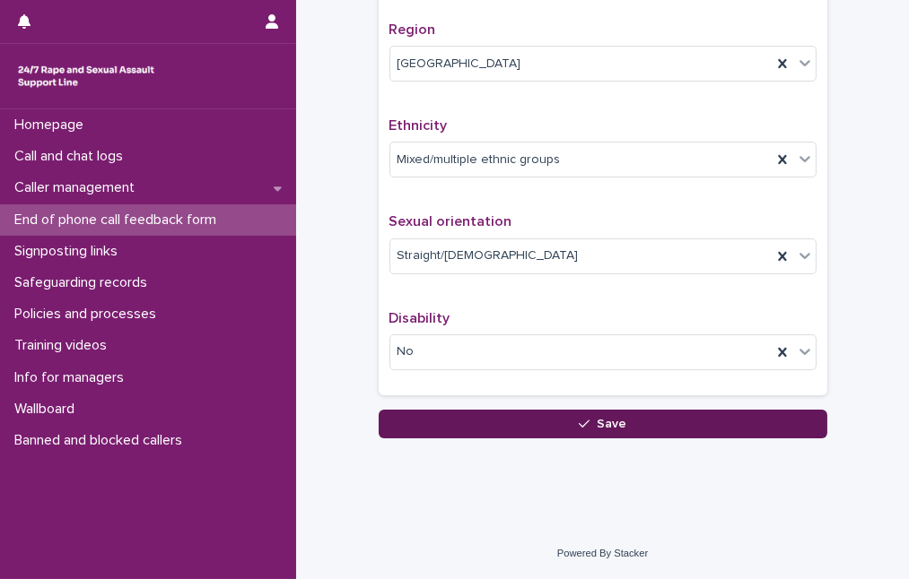
click at [489, 426] on button "Save" at bounding box center [603, 424] width 449 height 29
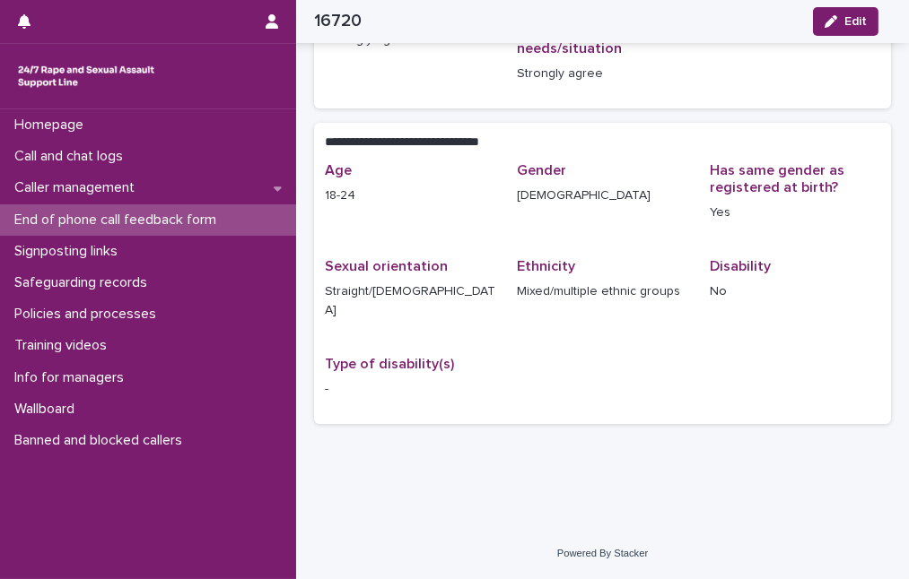
scroll to position [266, 0]
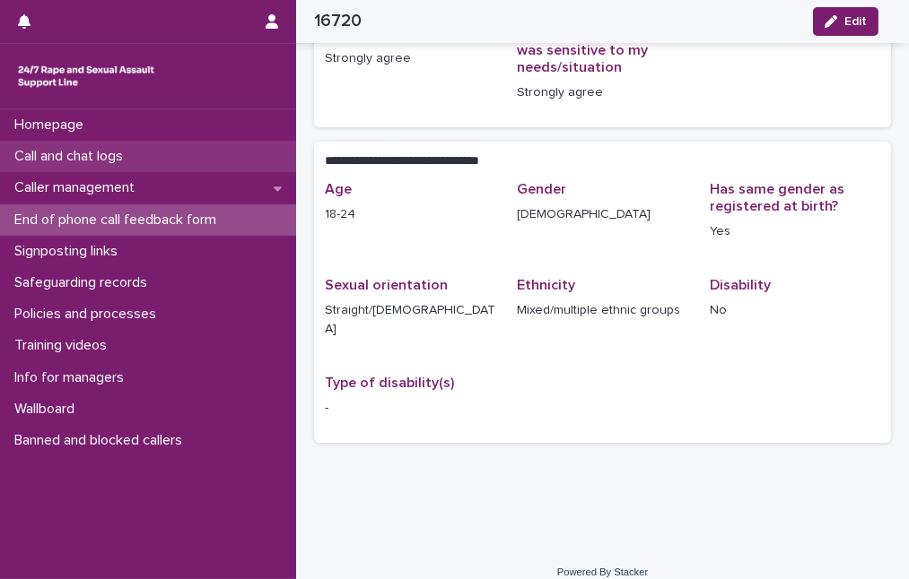
click at [141, 161] on div "Call and chat logs" at bounding box center [148, 156] width 296 height 31
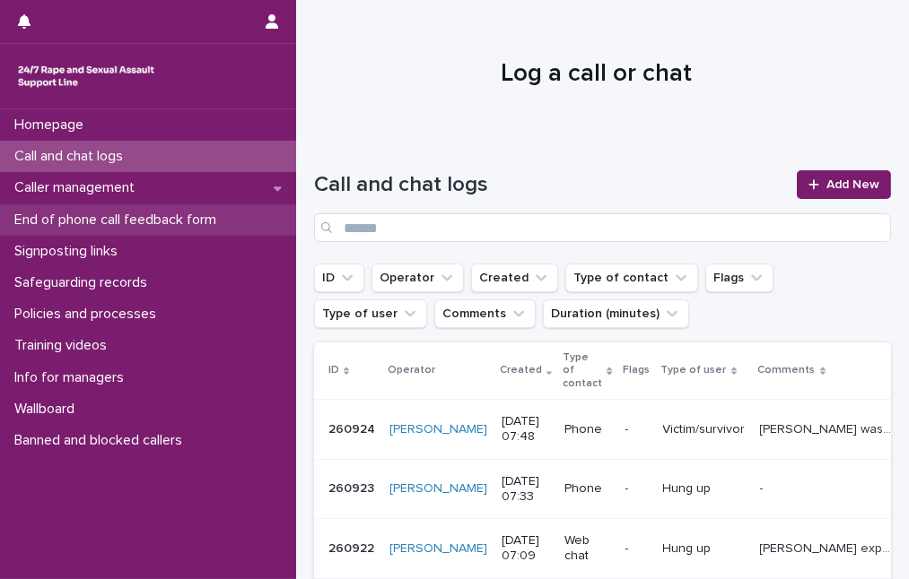
click at [143, 218] on p "End of phone call feedback form" at bounding box center [118, 220] width 223 height 17
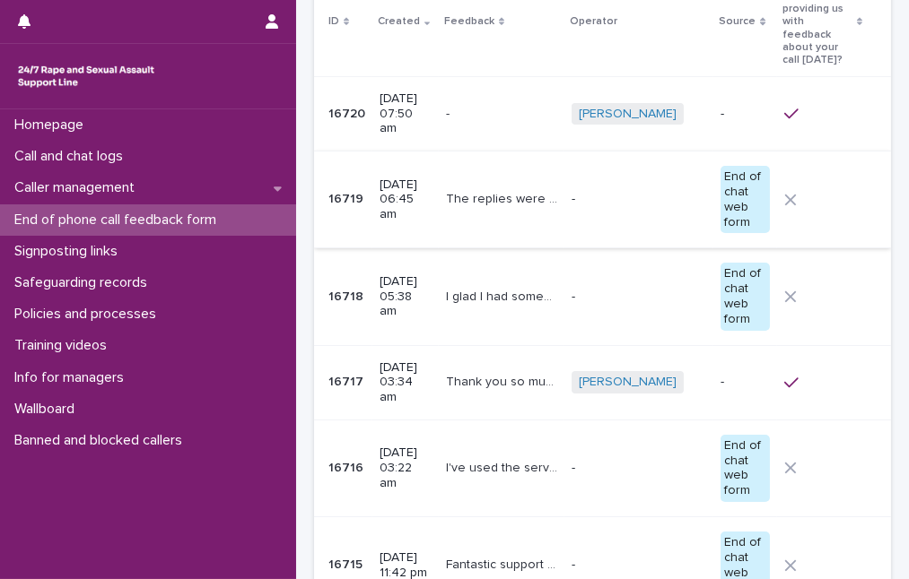
scroll to position [162, 0]
